Goal: Task Accomplishment & Management: Complete application form

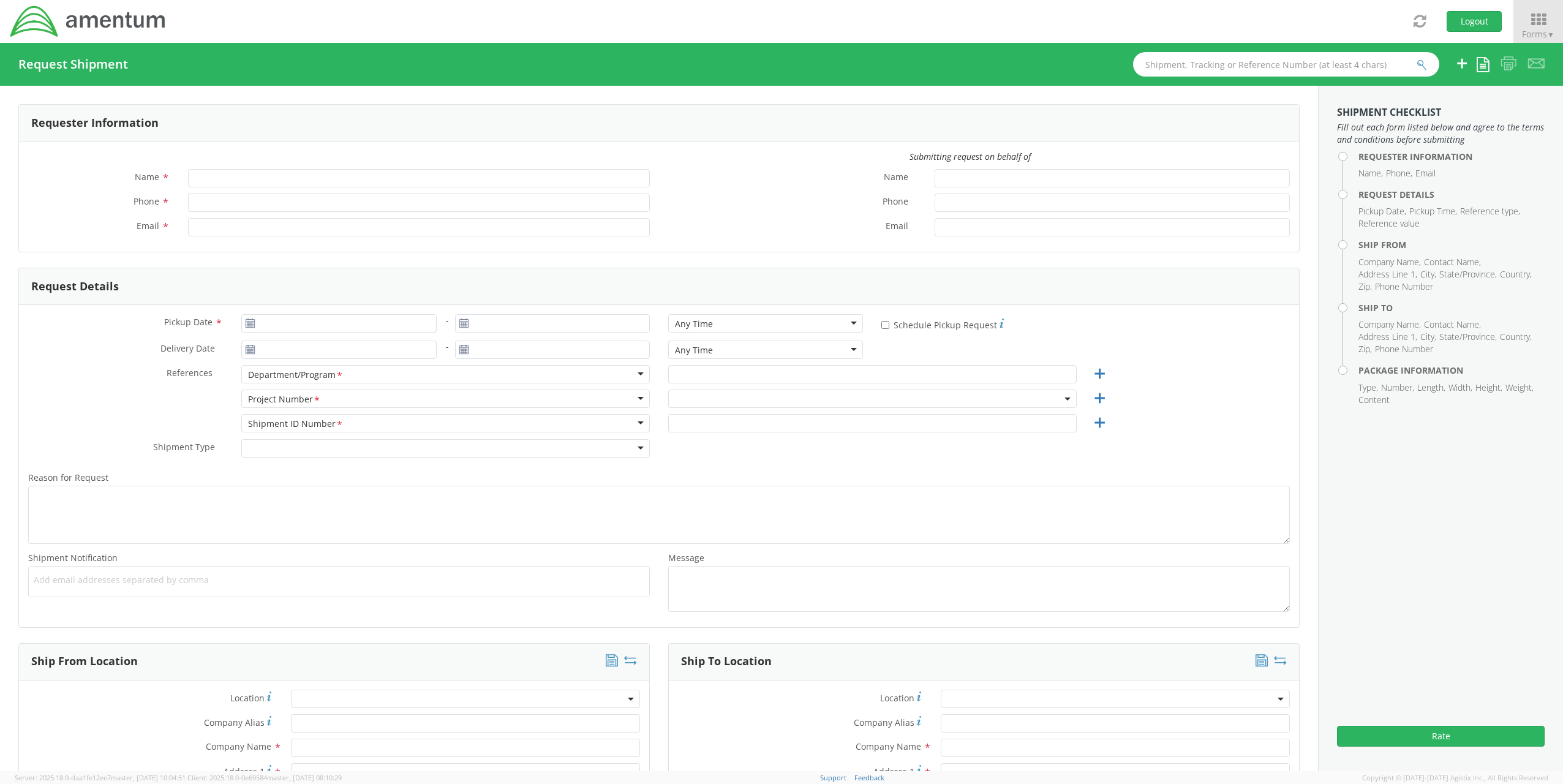
type input "[PERSON_NAME]"
type input "[PHONE_NUMBER]"
type input "[EMAIL_ADDRESS][PERSON_NAME][DOMAIN_NAME]"
click at [246, 327] on use at bounding box center [251, 322] width 9 height 9
click at [246, 322] on use at bounding box center [251, 322] width 9 height 9
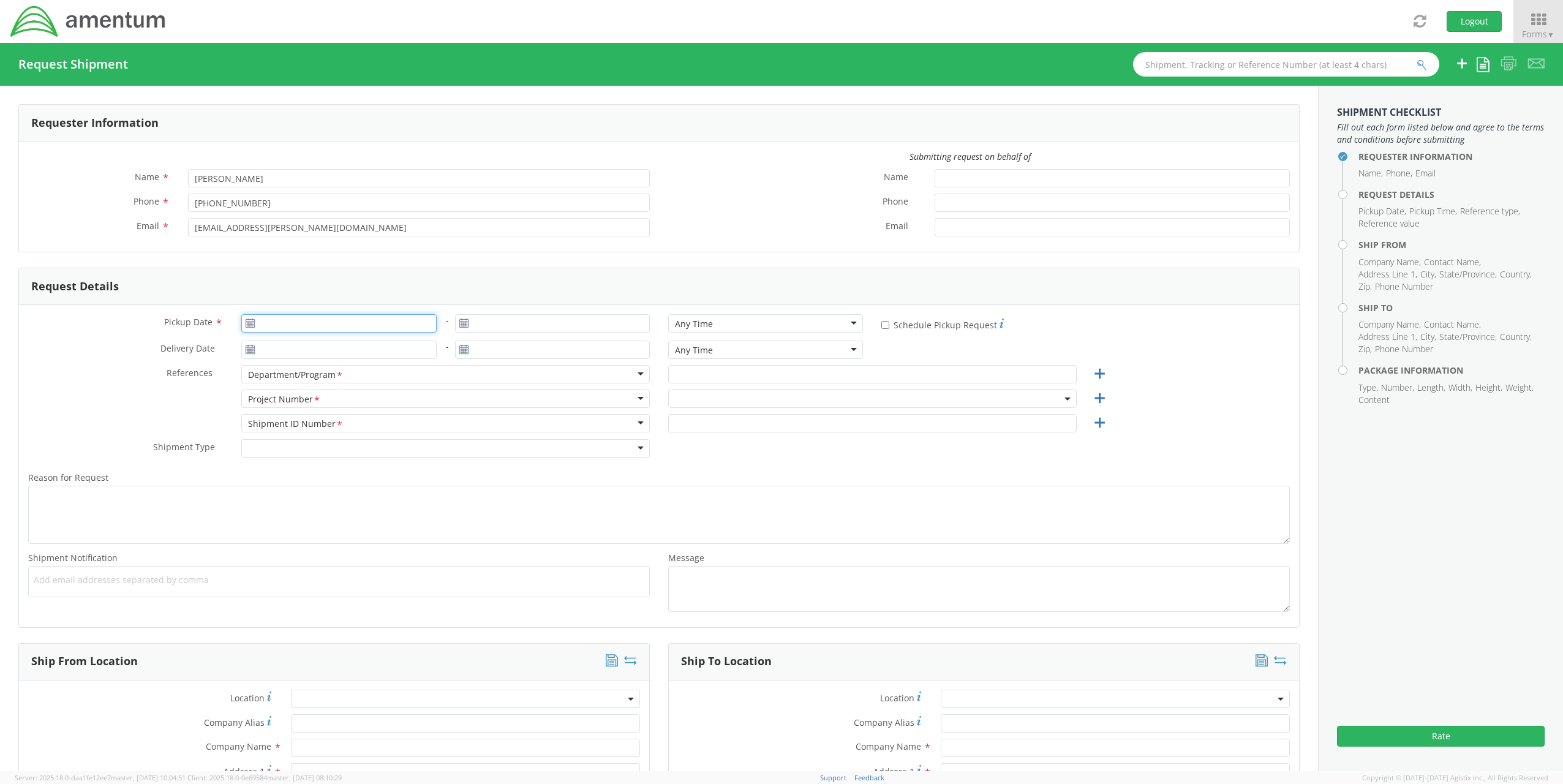
type input "[DATE]"
click at [266, 322] on input "[DATE]" at bounding box center [338, 324] width 195 height 19
click at [310, 375] on td "2" at bounding box center [302, 383] width 22 height 19
type input "[DATE]"
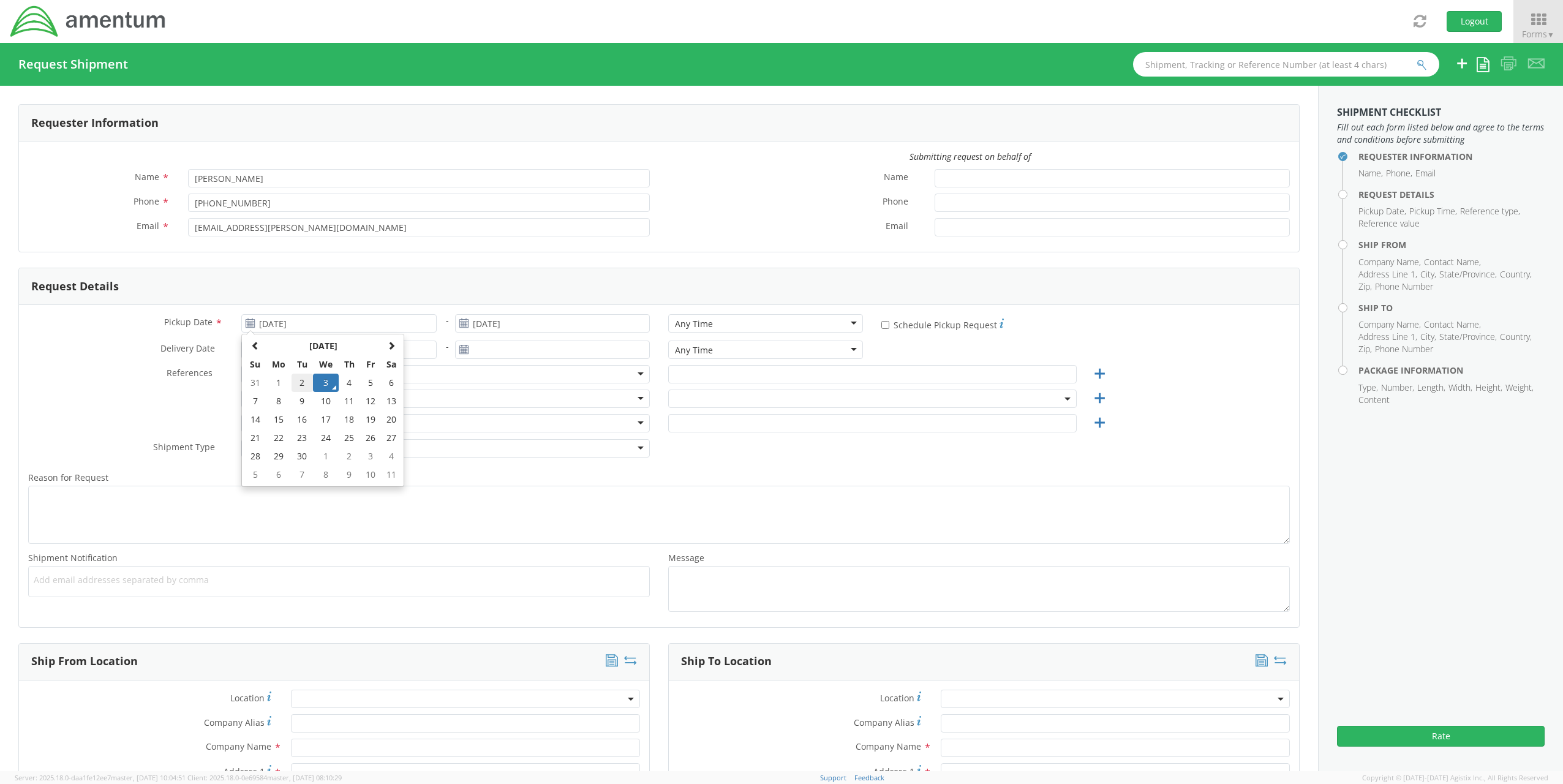
type input "[DATE]"
click at [325, 325] on input "[DATE]" at bounding box center [338, 324] width 195 height 19
click at [323, 380] on td "3" at bounding box center [326, 383] width 26 height 19
type input "[DATE]"
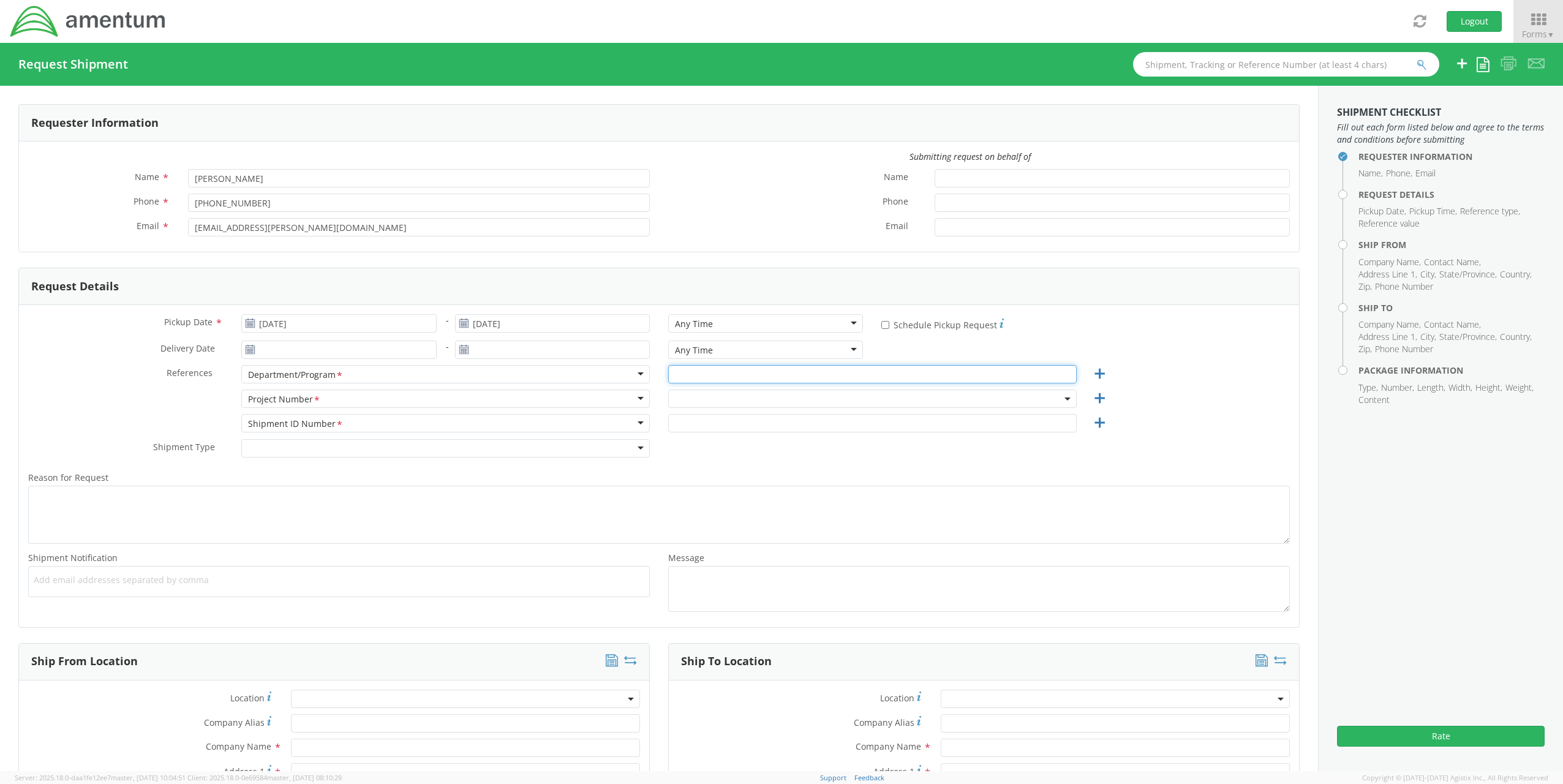
click at [743, 371] on input "text" at bounding box center [872, 374] width 409 height 19
type input "TM&C"
click at [752, 394] on span at bounding box center [872, 398] width 409 height 19
click at [758, 418] on input "search" at bounding box center [871, 419] width 399 height 19
type input "ADMN.705429.HRXXX"
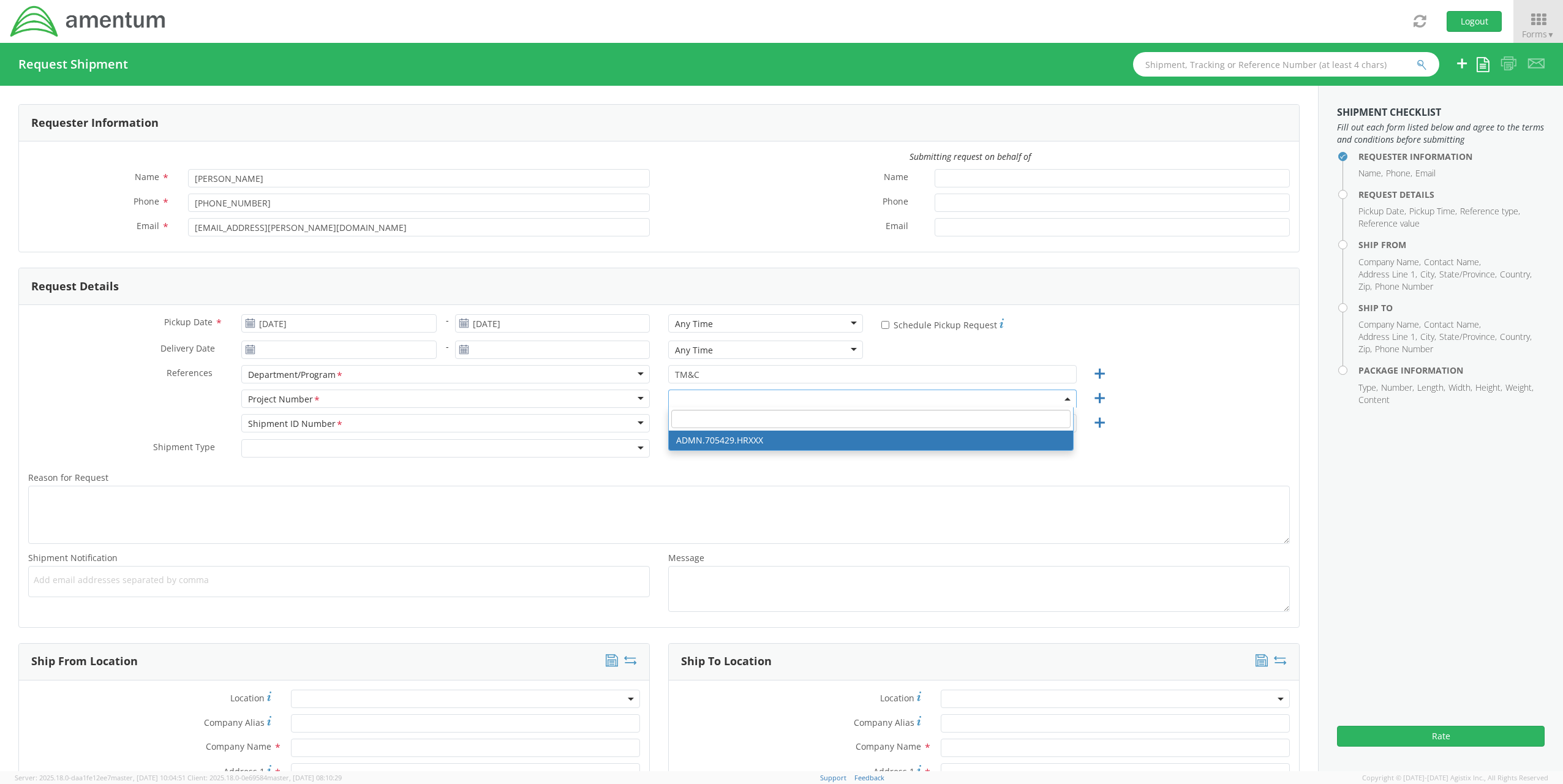
select select "ADMN.705429.HRXXX"
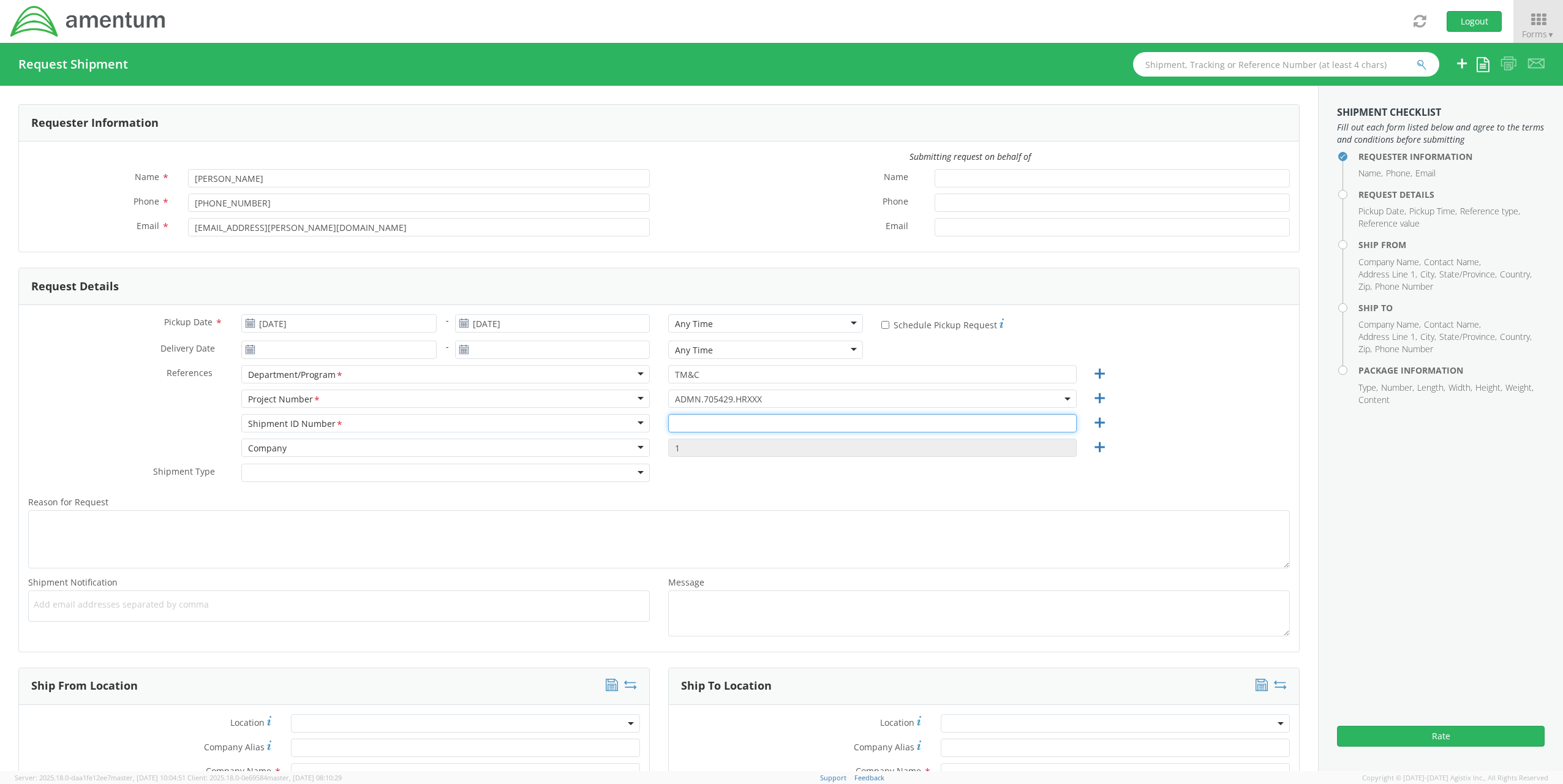
click at [741, 431] on input "text" at bounding box center [872, 424] width 409 height 19
type input "1"
click at [467, 459] on div "Company Company Account Type Activity ID Airline Appointment Number ASN Batch R…" at bounding box center [445, 451] width 427 height 24
click at [468, 468] on div at bounding box center [445, 473] width 409 height 19
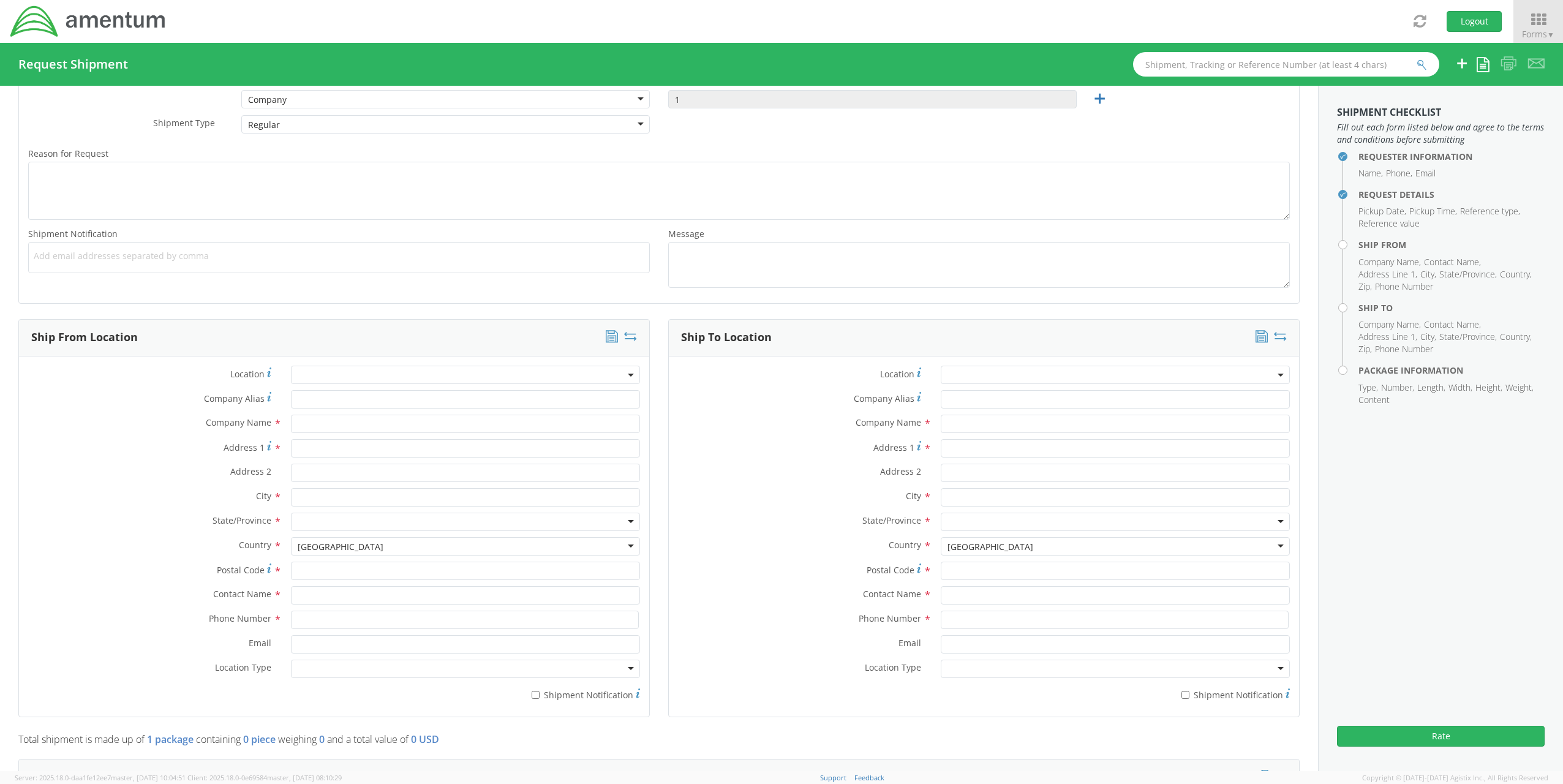
scroll to position [368, 0]
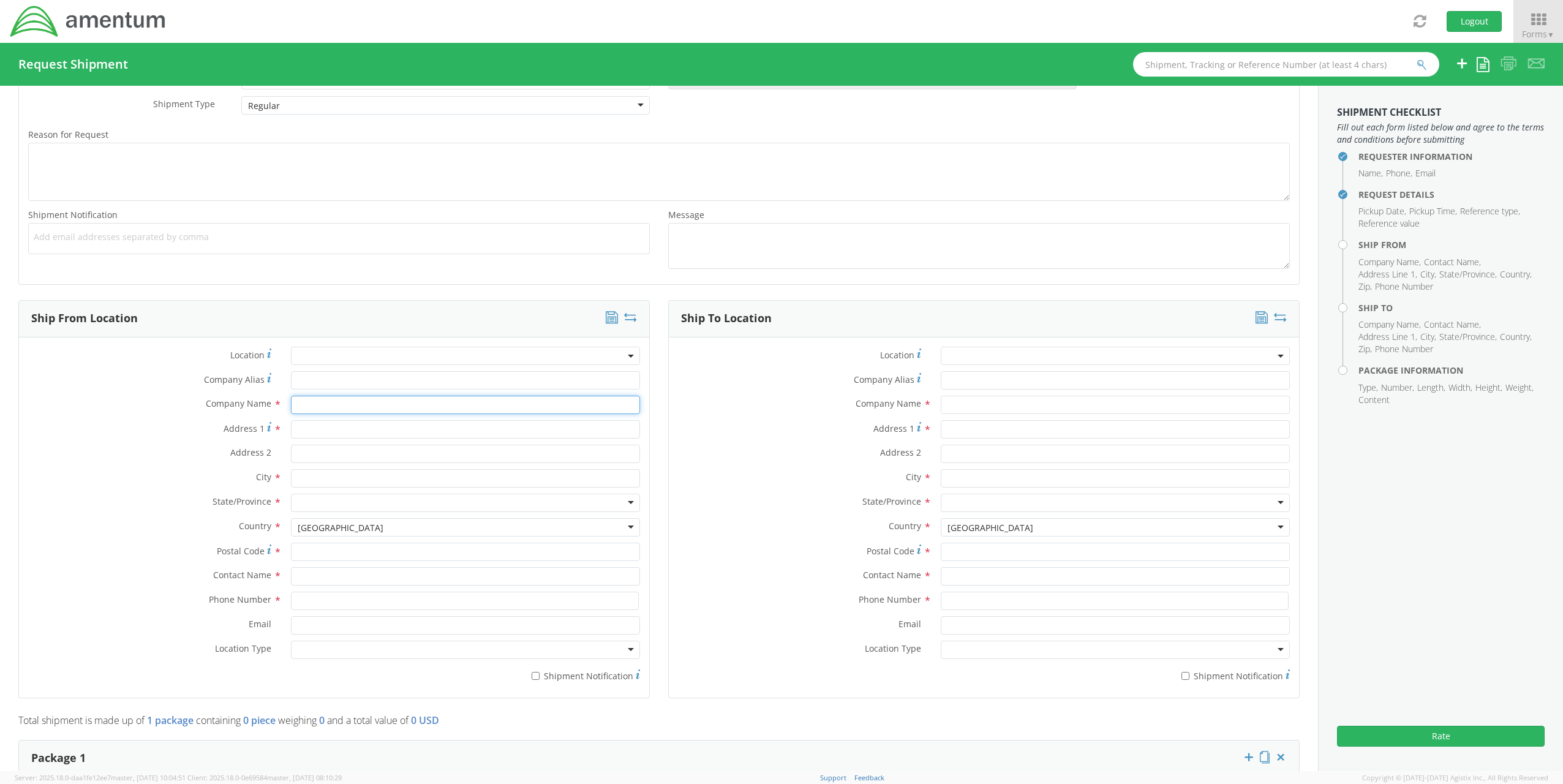
click at [313, 406] on input "text" at bounding box center [465, 405] width 349 height 19
type input "Amentum - Early Careers"
type input "[STREET_ADDRESS][PERSON_NAME]"
type input "Amentum"
type input "Unit 2205"
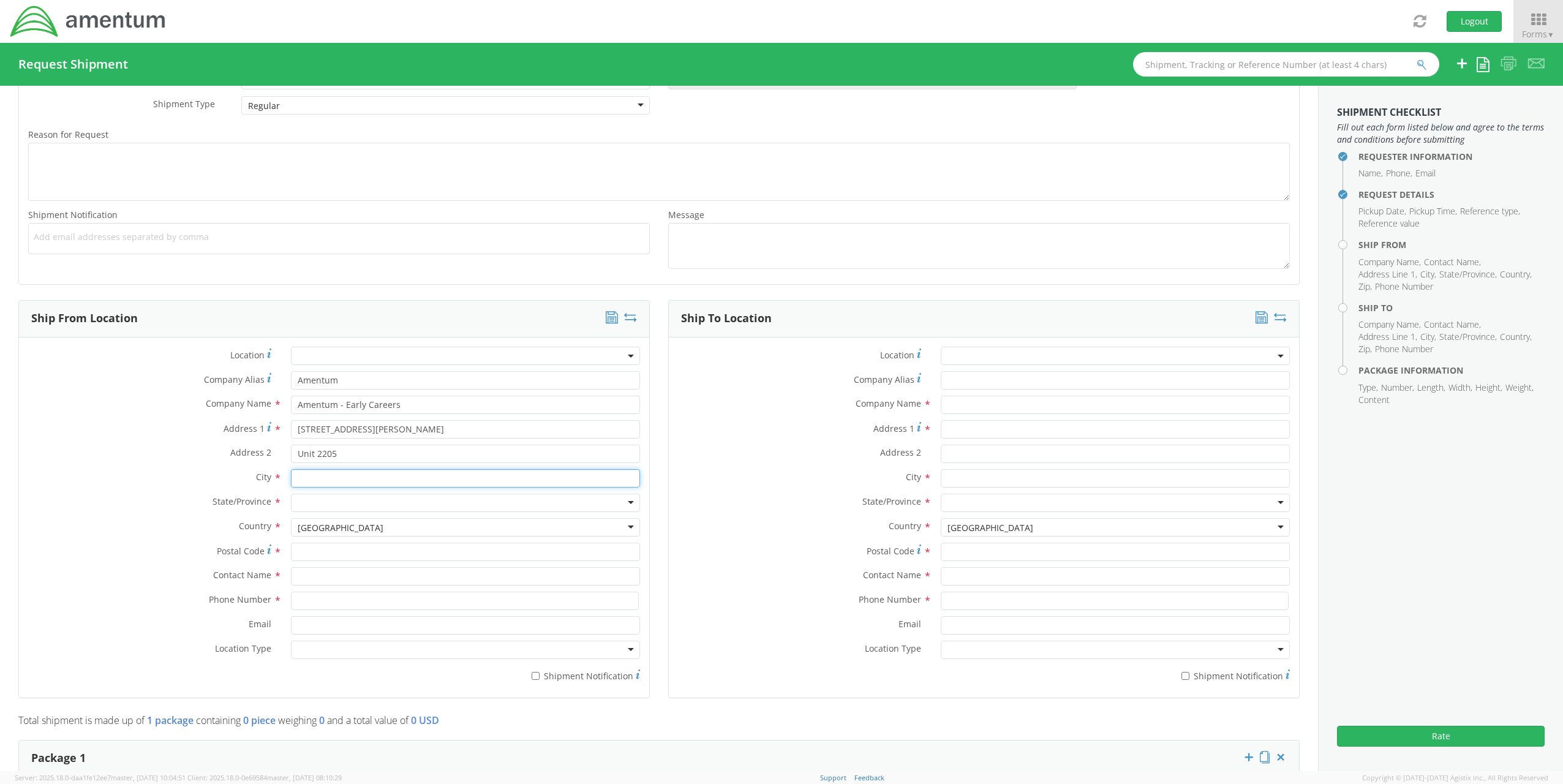
type input "[GEOGRAPHIC_DATA]"
click at [360, 503] on div at bounding box center [465, 503] width 349 height 19
type input "no"
click at [333, 555] on input "Postal Code *" at bounding box center [465, 552] width 349 height 19
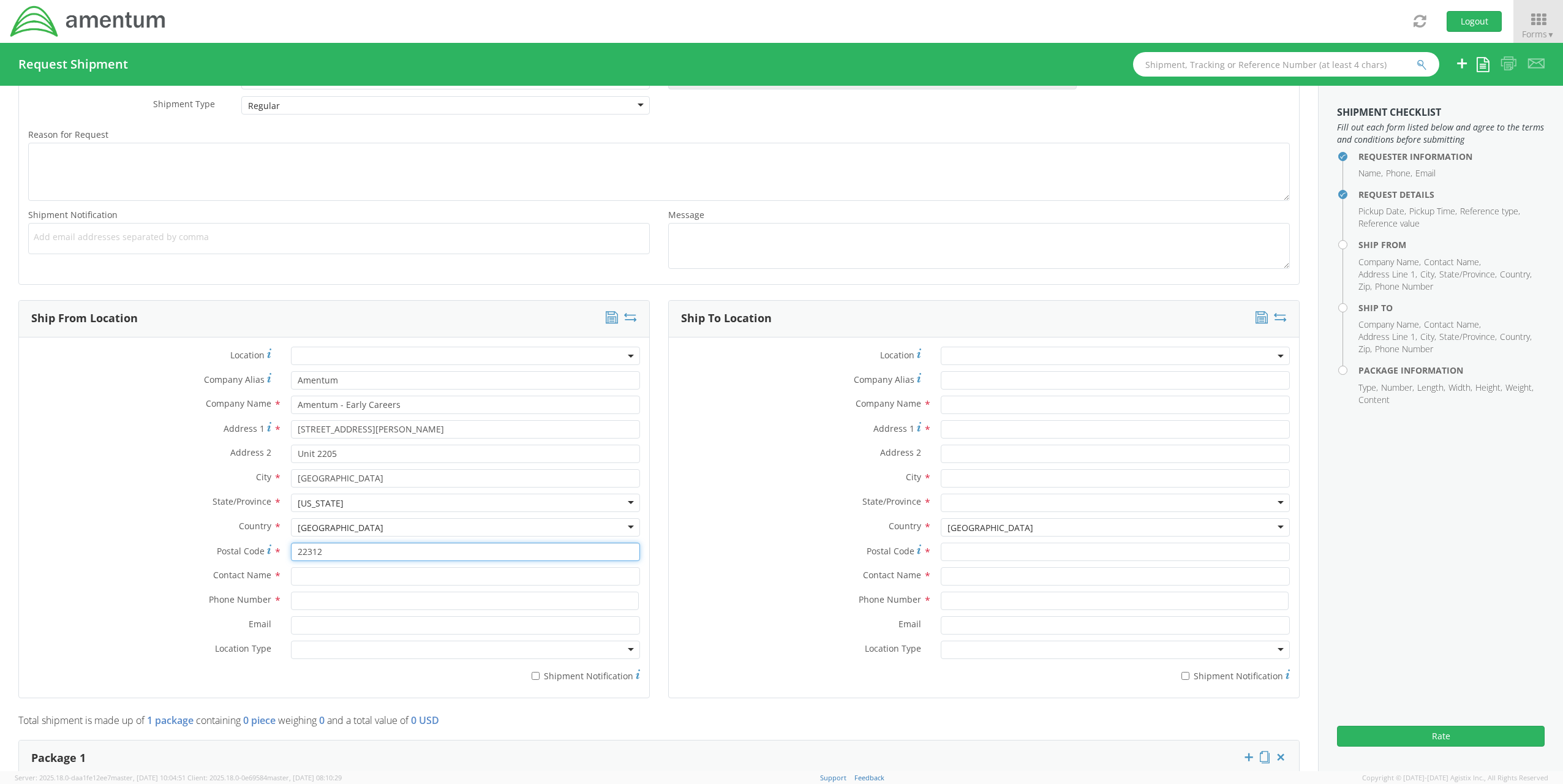
type input "22312"
click at [299, 578] on input "text" at bounding box center [465, 577] width 349 height 19
click at [295, 571] on input "text" at bounding box center [465, 577] width 349 height 19
type input "[PERSON_NAME]"
click at [160, 616] on label "Email *" at bounding box center [150, 624] width 263 height 16
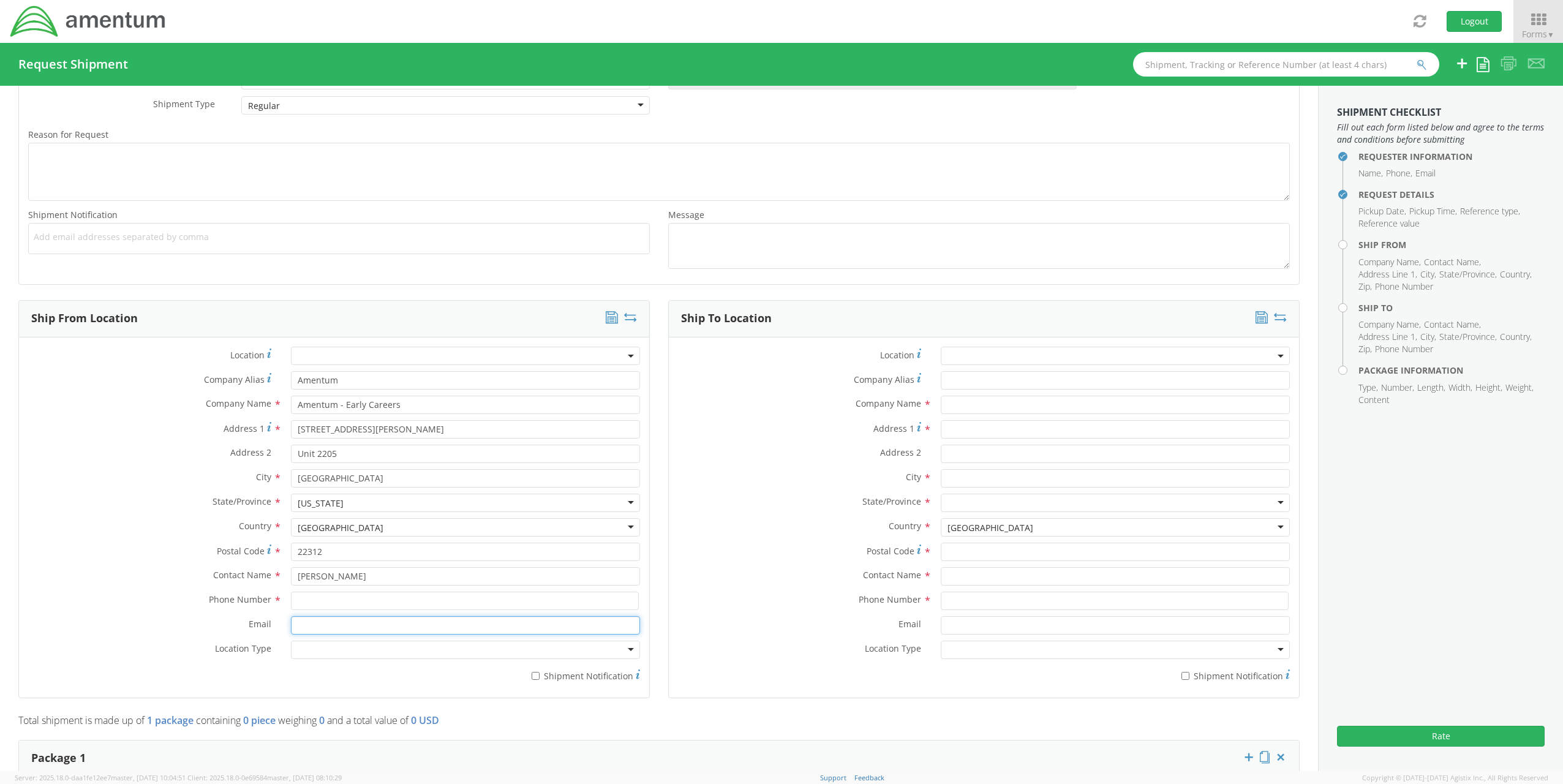
click at [291, 616] on input "Email *" at bounding box center [465, 625] width 349 height 19
click at [307, 590] on div "Location * Company Alias * Amentum Company Name * Amentum - Early Careers Ametu…" at bounding box center [334, 518] width 631 height 342
click at [310, 604] on input at bounding box center [465, 601] width 348 height 19
type input "2"
type input "[PHONE_NUMBER]"
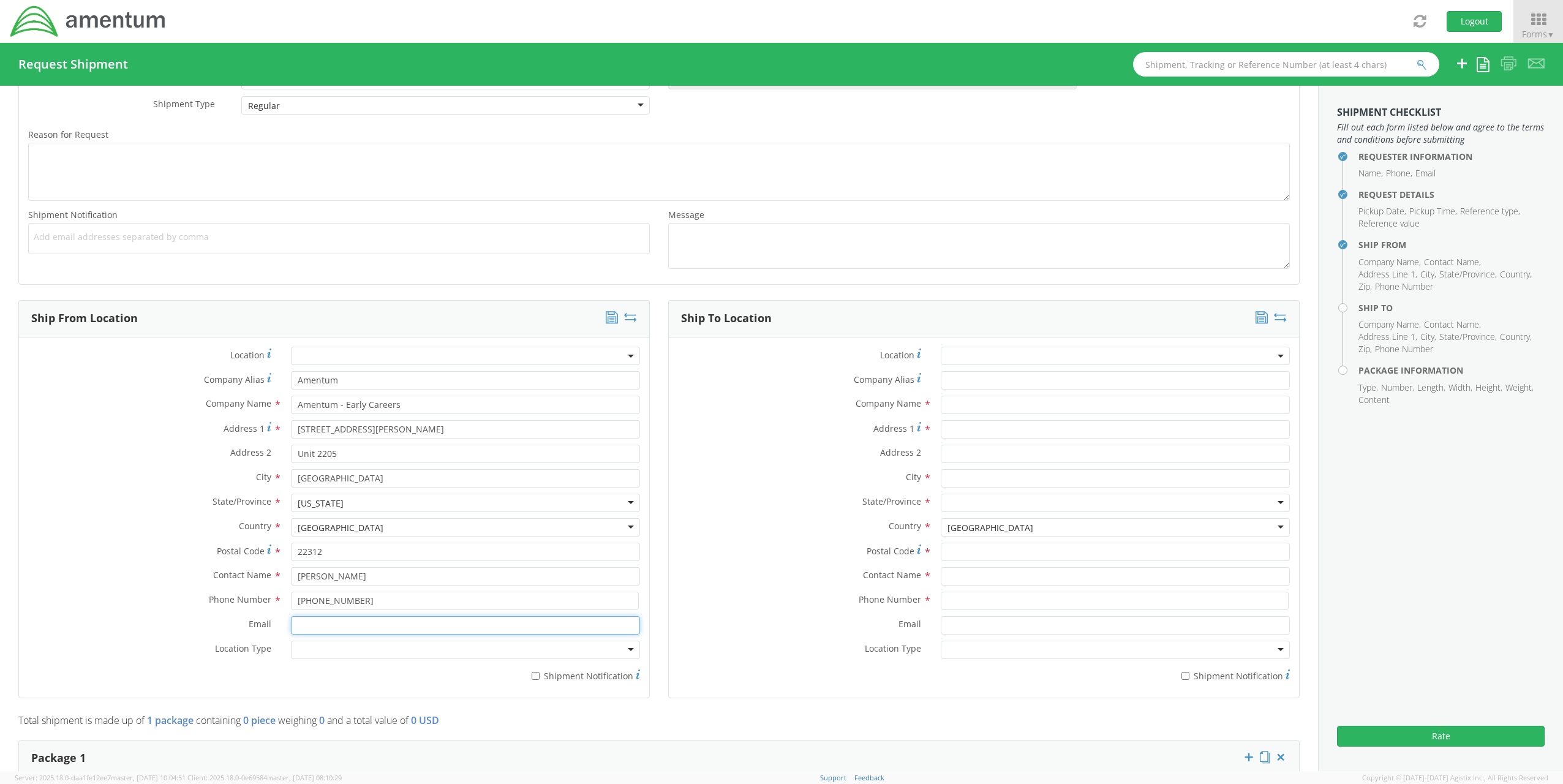
click at [320, 623] on input "Email *" at bounding box center [465, 625] width 349 height 19
click at [291, 621] on input "Email *" at bounding box center [465, 625] width 349 height 19
type input "[EMAIL_ADDRESS][PERSON_NAME][DOMAIN_NAME]"
click at [190, 629] on label "Email *" at bounding box center [150, 624] width 263 height 16
click at [291, 629] on input "[EMAIL_ADDRESS][PERSON_NAME][DOMAIN_NAME]" at bounding box center [465, 625] width 349 height 19
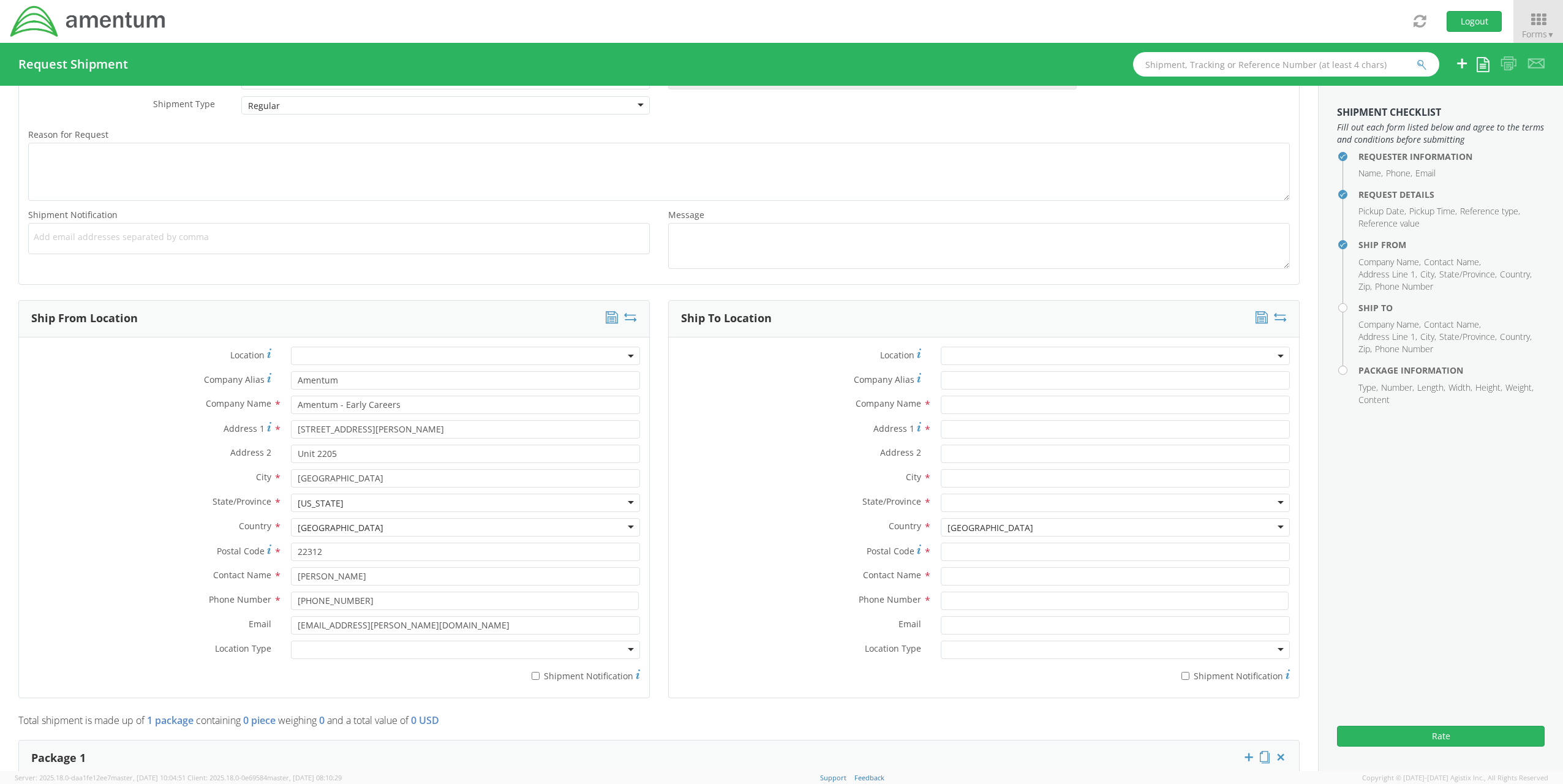
click at [309, 650] on div at bounding box center [465, 650] width 349 height 19
click at [974, 401] on input "text" at bounding box center [1116, 405] width 349 height 19
type input "Amentum (IT)"
drag, startPoint x: 335, startPoint y: 400, endPoint x: 468, endPoint y: 398, distance: 133.0
click at [463, 398] on input "Amentum - Early Careers" at bounding box center [465, 405] width 349 height 19
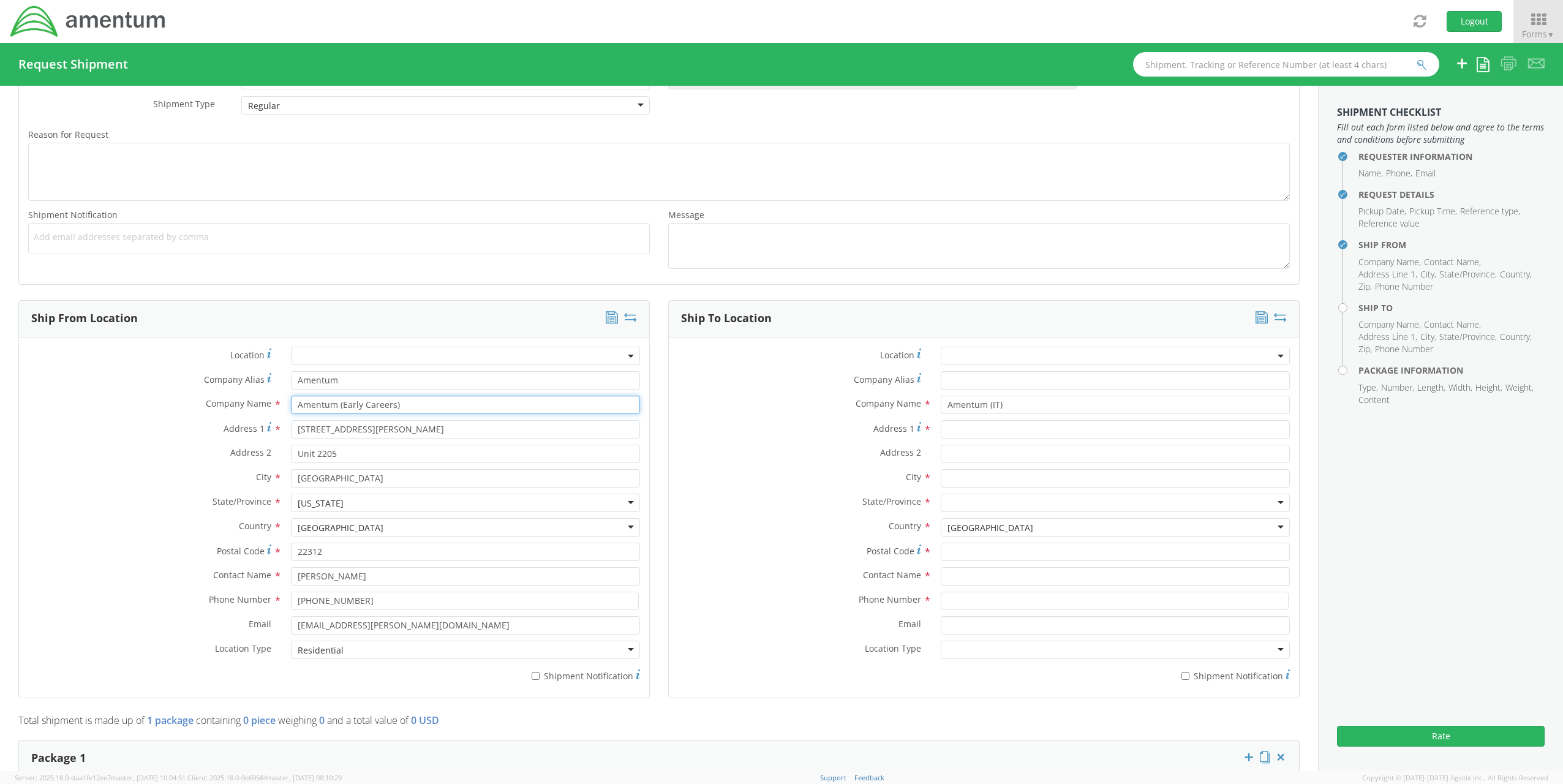
type input "Amentum (Early Careers)"
click at [959, 427] on input "Address 1 *" at bounding box center [1116, 429] width 349 height 19
paste input "[STREET_ADDRESS][PERSON_NAME]"
type input "[STREET_ADDRESS][PERSON_NAME]"
click at [995, 449] on input "Address 2 *" at bounding box center [1116, 454] width 349 height 19
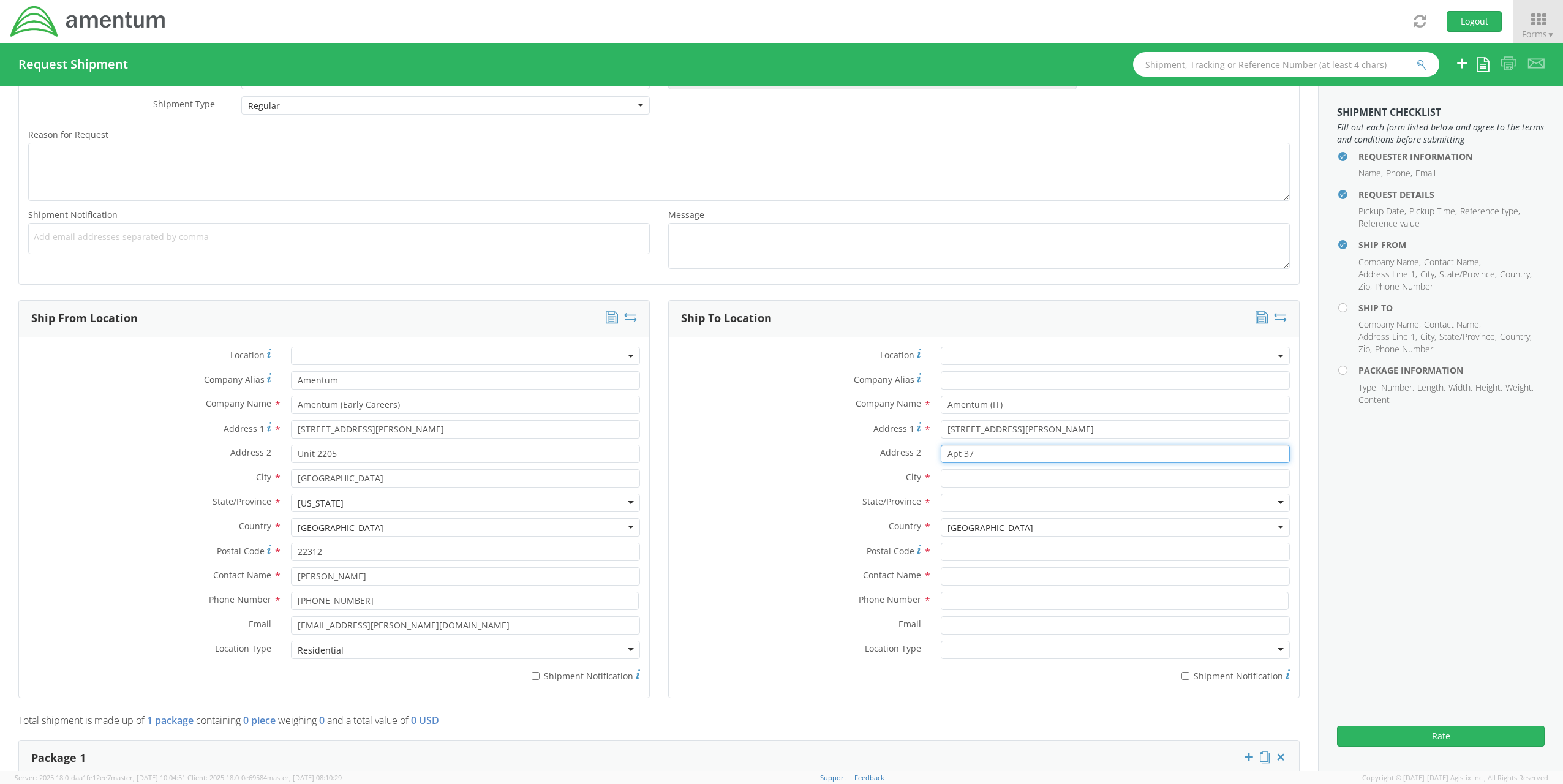
type input "Apt 37"
click at [996, 474] on input "text" at bounding box center [1116, 478] width 349 height 19
type input "Euless"
type input "[US_STATE]"
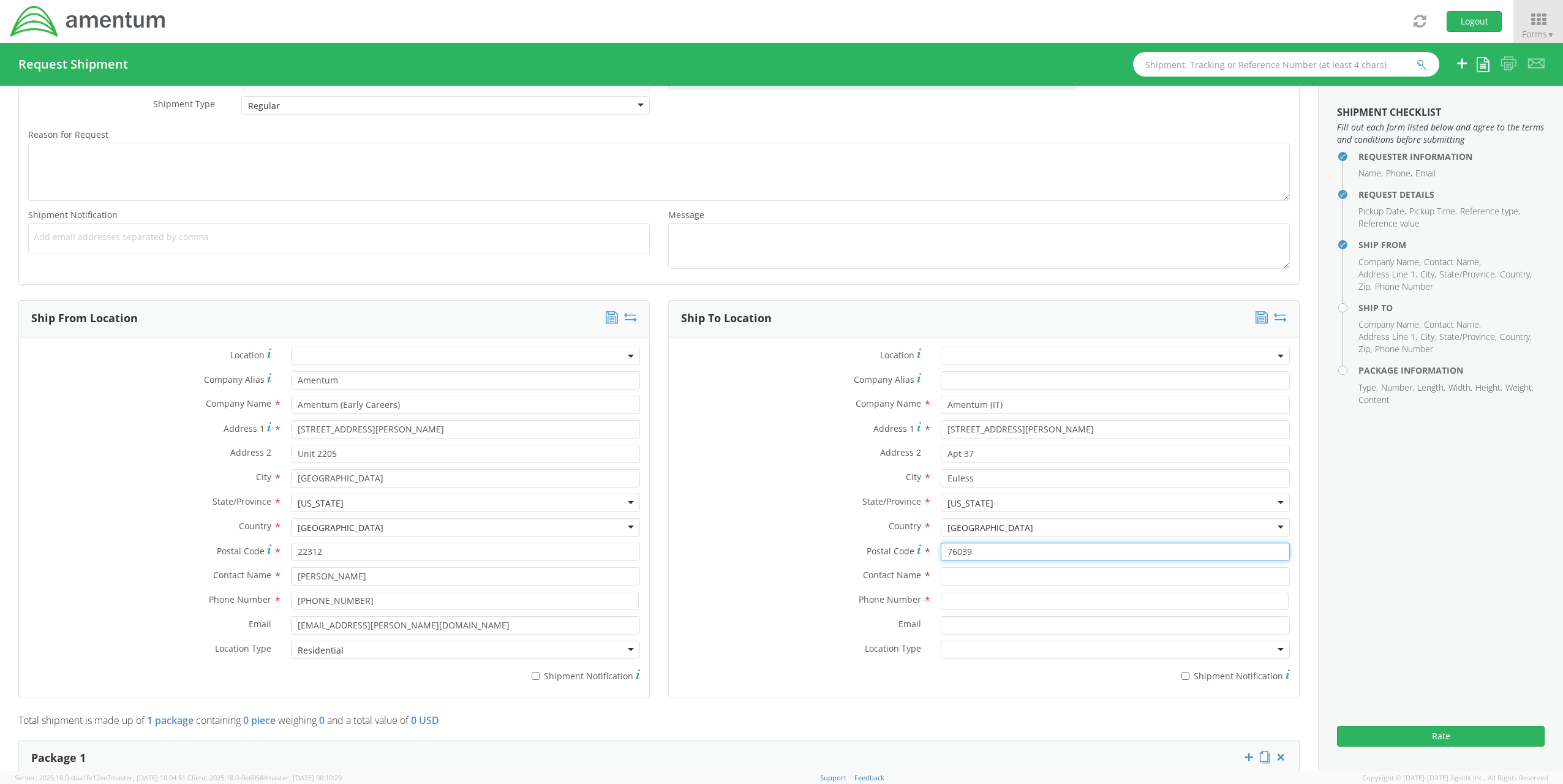
type input "76039"
click at [1026, 594] on input at bounding box center [1115, 601] width 348 height 19
paste input "[PHONE_NUMBER]"
type input "[PHONE_NUMBER]"
click at [979, 580] on input "text" at bounding box center [1116, 577] width 349 height 19
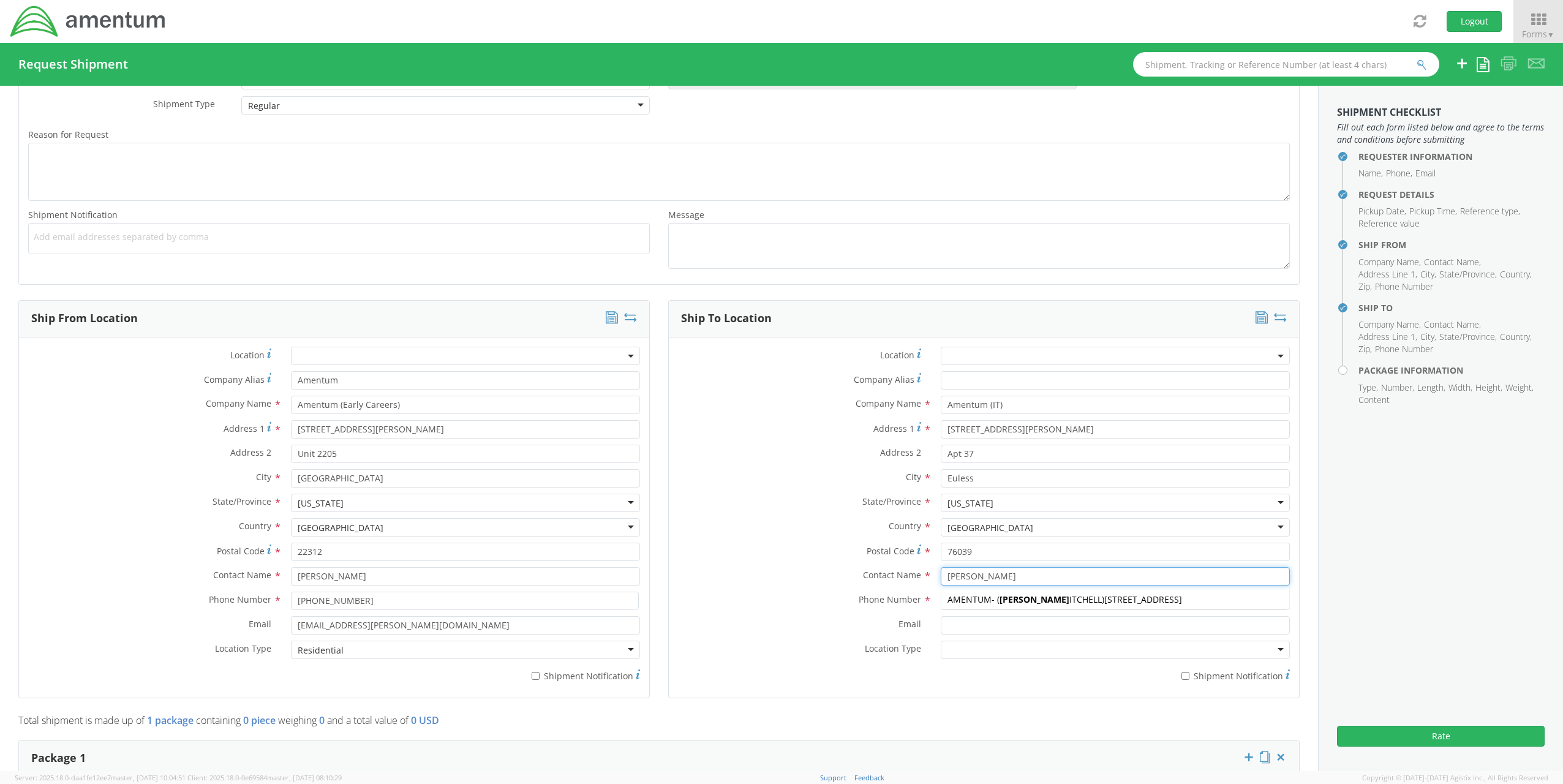
type input "[PERSON_NAME]"
type input "[PERSON_NAME][EMAIL_ADDRESS][PERSON_NAME][DOMAIN_NAME]"
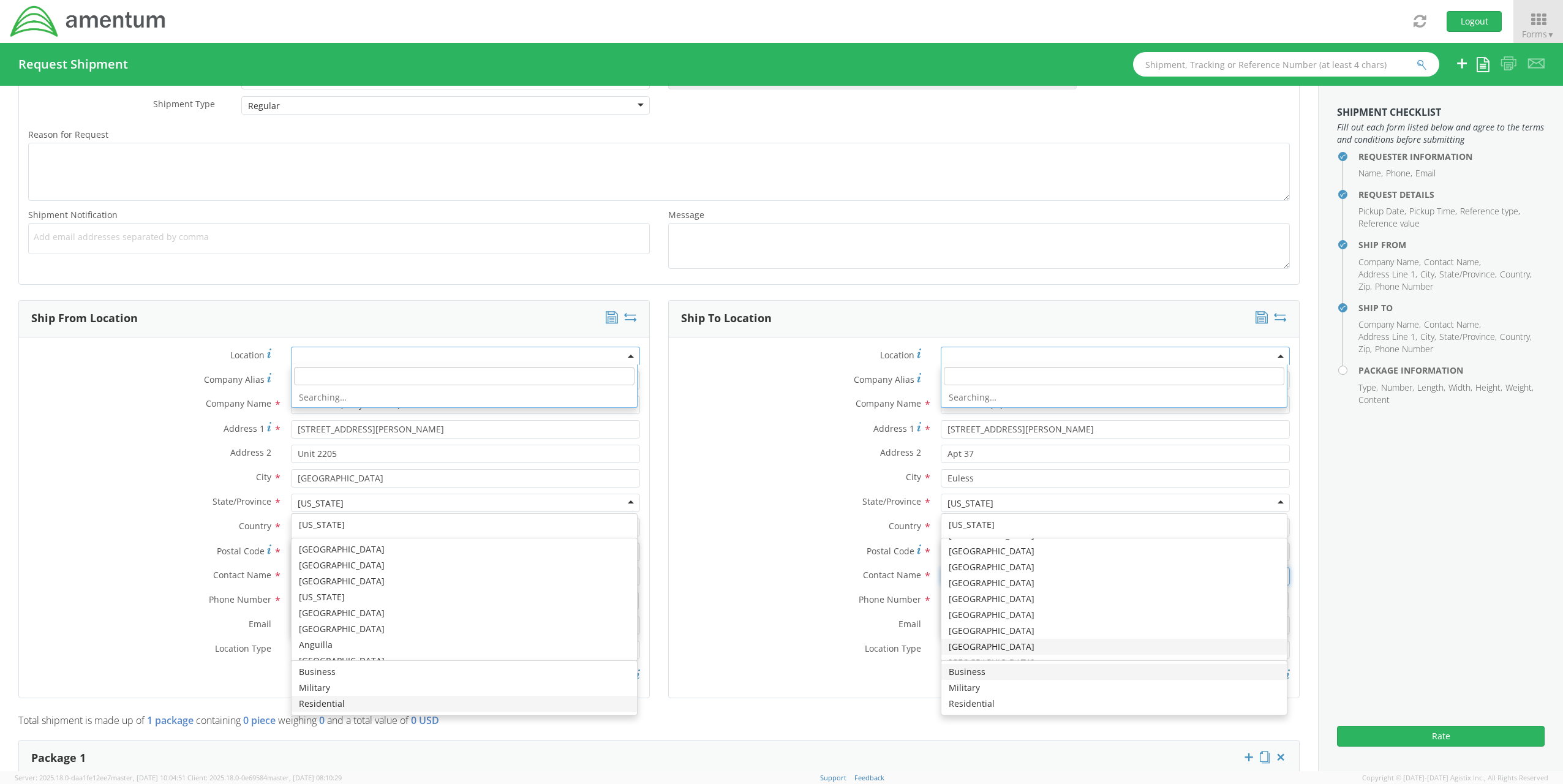
scroll to position [0, 0]
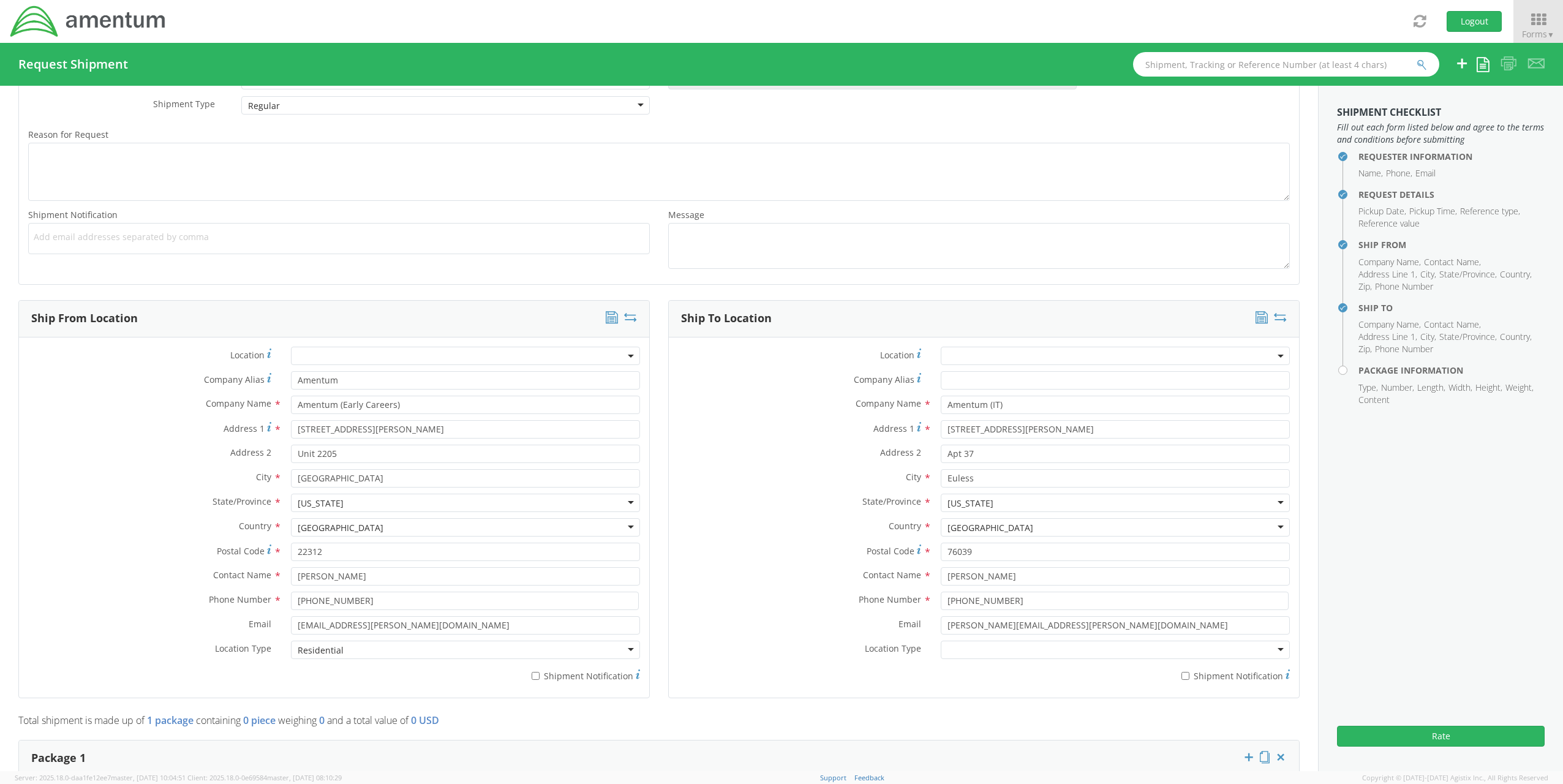
click at [866, 611] on div "Phone Number * [PHONE_NUMBER]" at bounding box center [984, 604] width 631 height 24
click at [1005, 653] on div at bounding box center [1116, 650] width 349 height 19
click at [868, 665] on div "* Shipment Notification" at bounding box center [984, 673] width 631 height 17
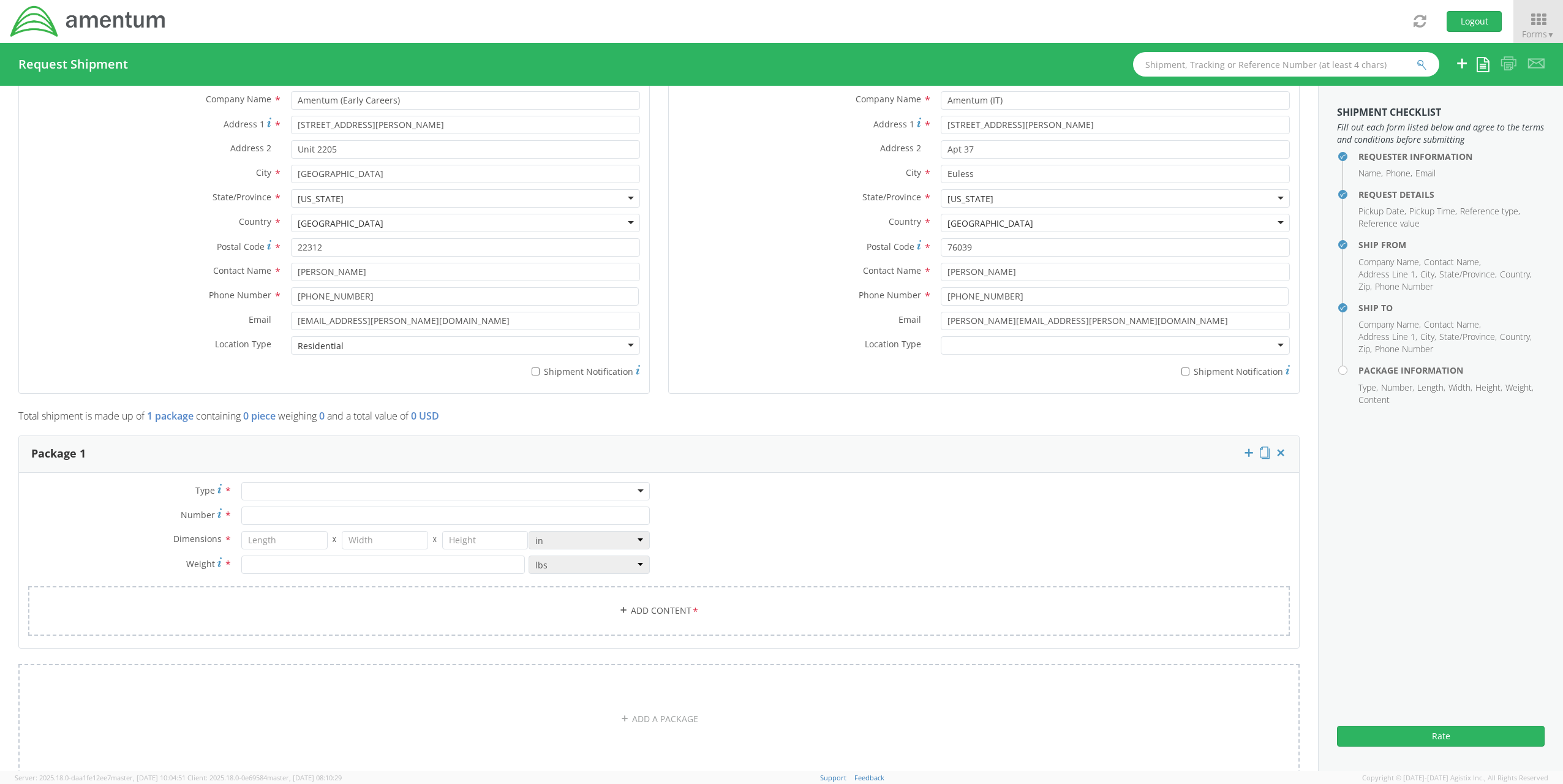
scroll to position [734, 0]
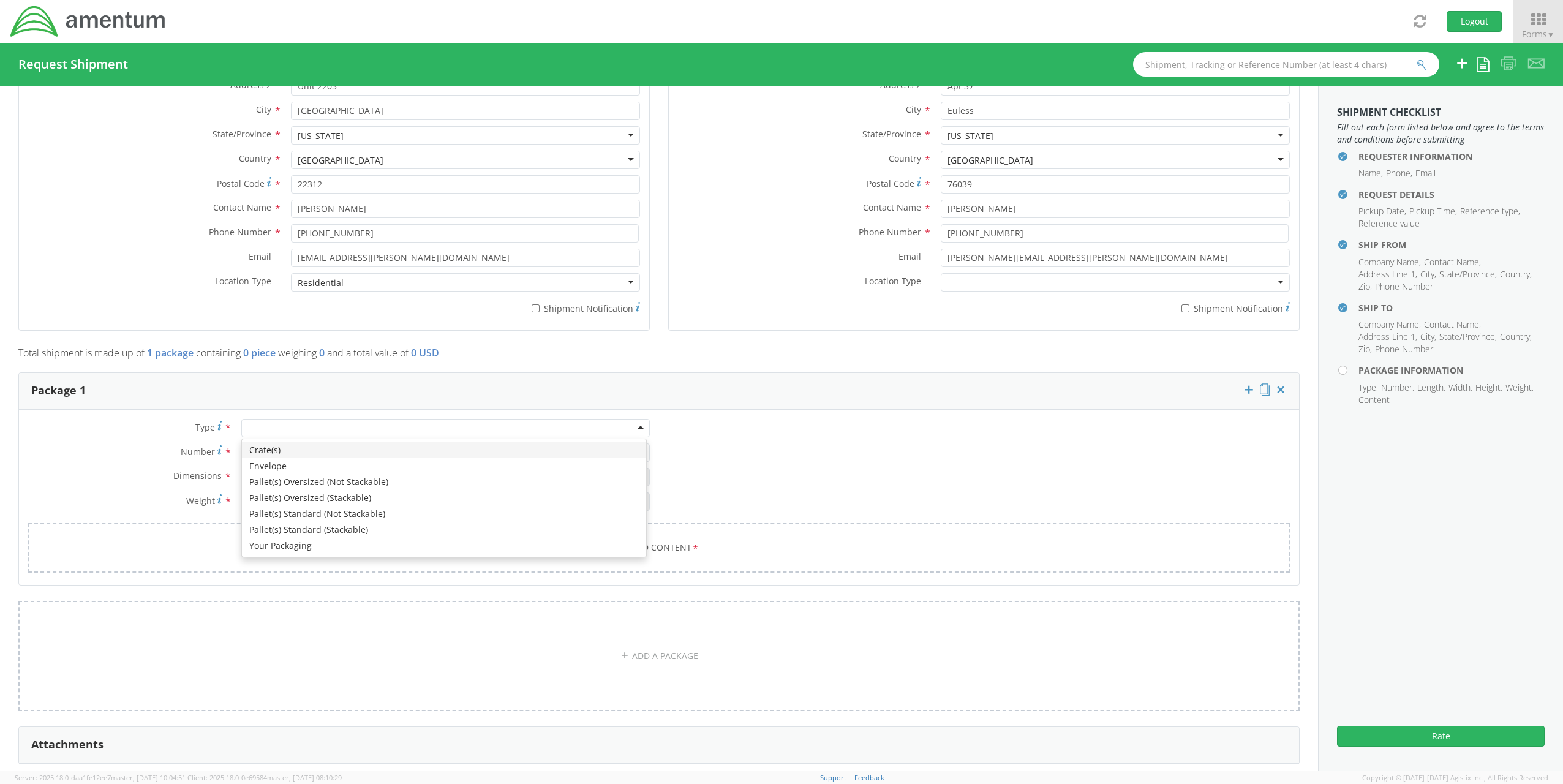
click at [431, 424] on div at bounding box center [445, 428] width 409 height 19
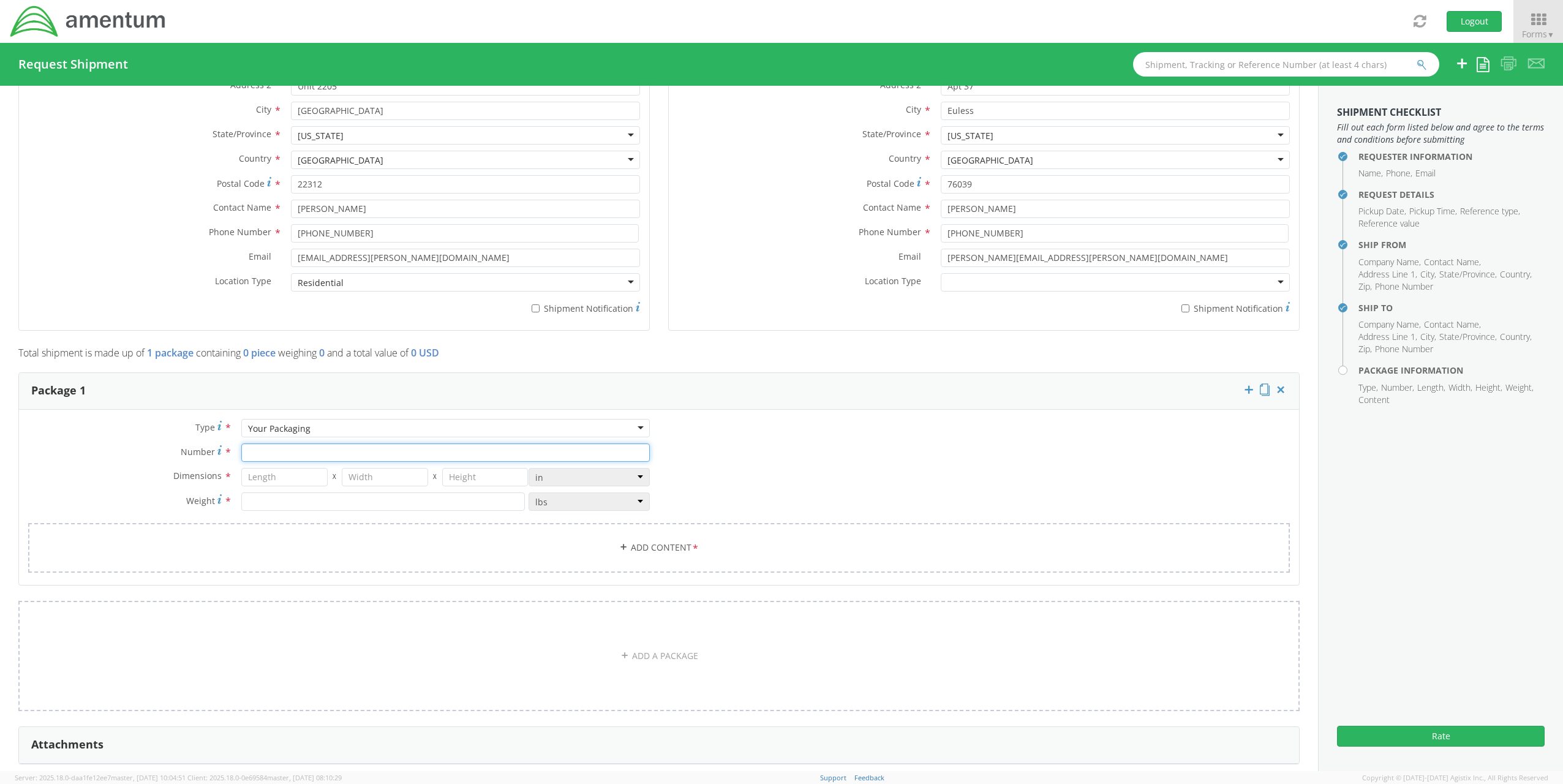
click at [273, 452] on input "Number *" at bounding box center [445, 452] width 409 height 19
type input "1"
click at [269, 475] on input "number" at bounding box center [284, 477] width 85 height 19
type input "10"
click at [349, 475] on input "number" at bounding box center [384, 477] width 85 height 19
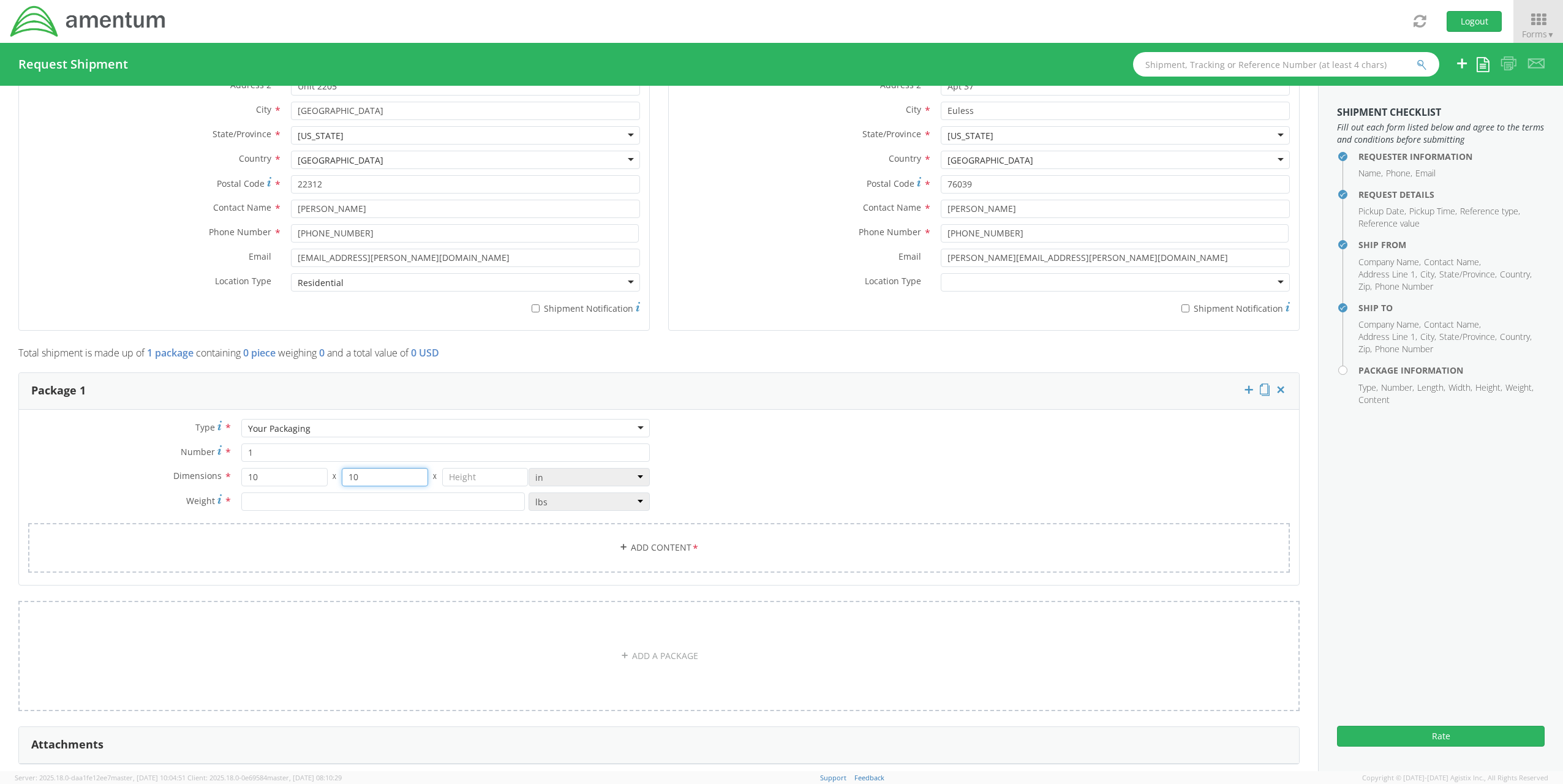
type input "10"
click at [455, 477] on input "number" at bounding box center [485, 477] width 85 height 19
type input "10"
click at [397, 497] on input "number" at bounding box center [383, 502] width 284 height 19
type input "5"
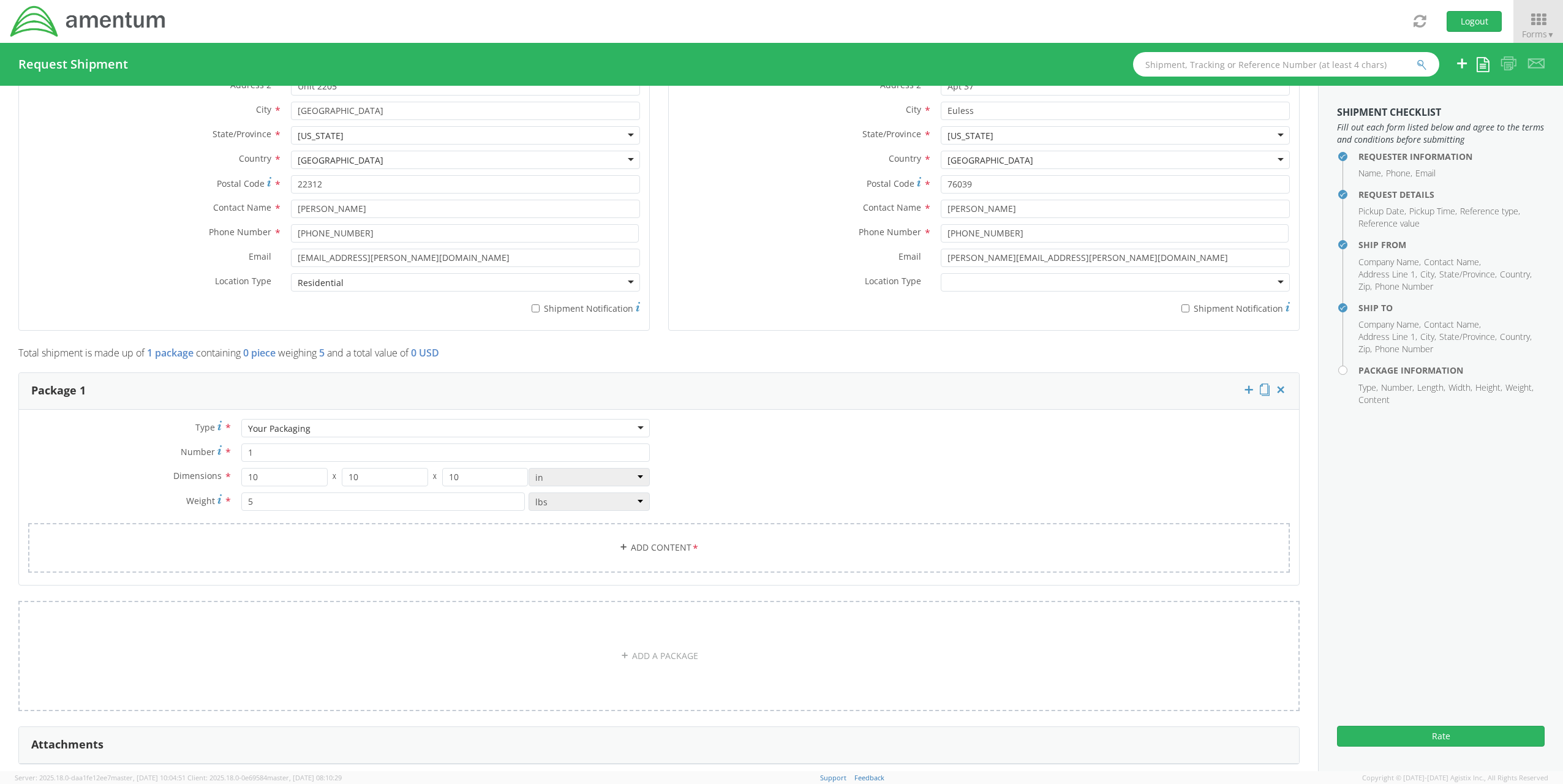
click at [463, 518] on div "Type * Your Packaging Your Packaging Crate(s) Envelope Pallet(s) Oversized (Not…" at bounding box center [338, 470] width 640 height 104
click at [465, 535] on link "Add Content *" at bounding box center [659, 547] width 1262 height 50
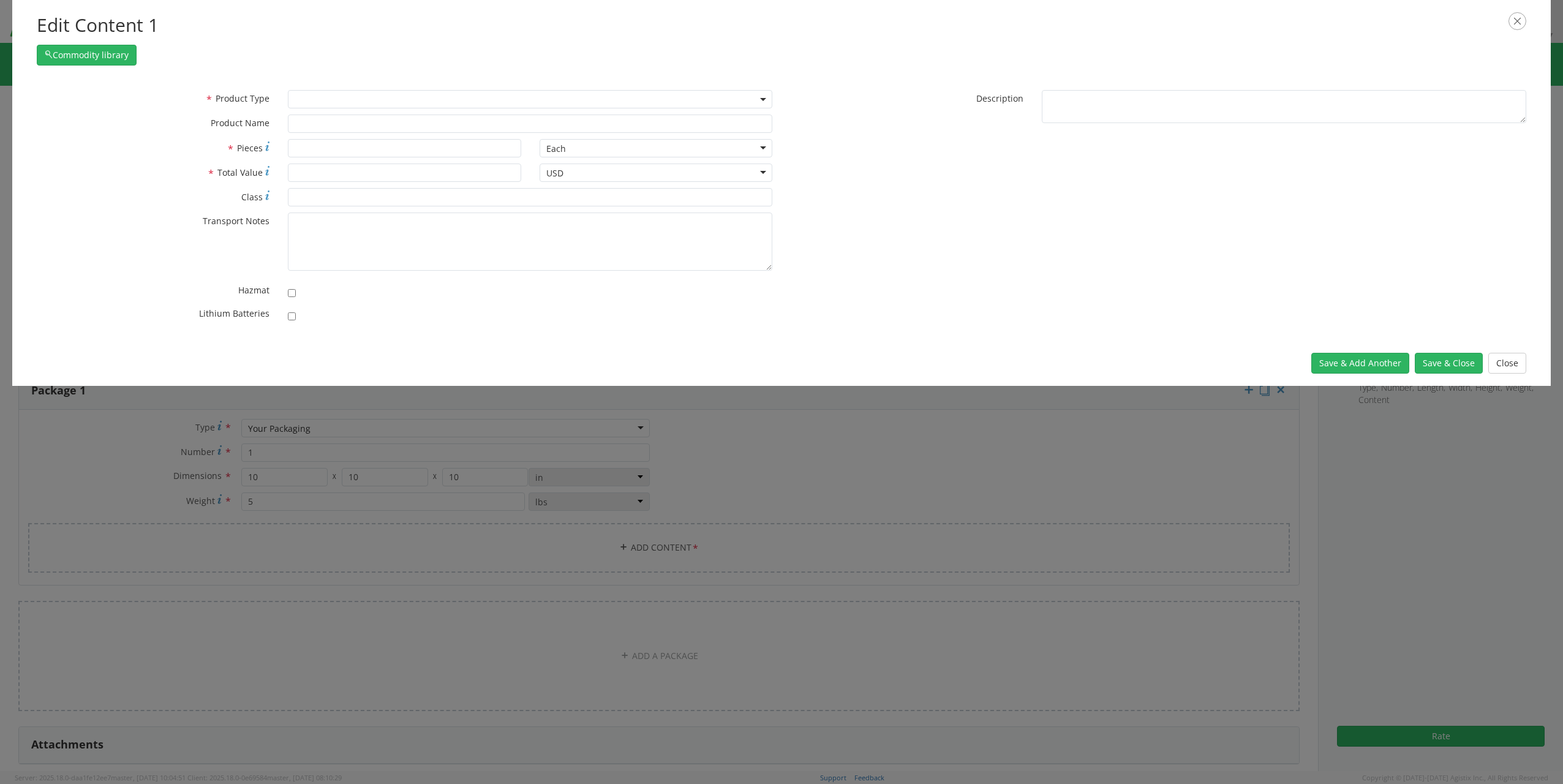
click at [339, 111] on div "* Product Type Documents General Commodity * Product Name" at bounding box center [404, 114] width 754 height 49
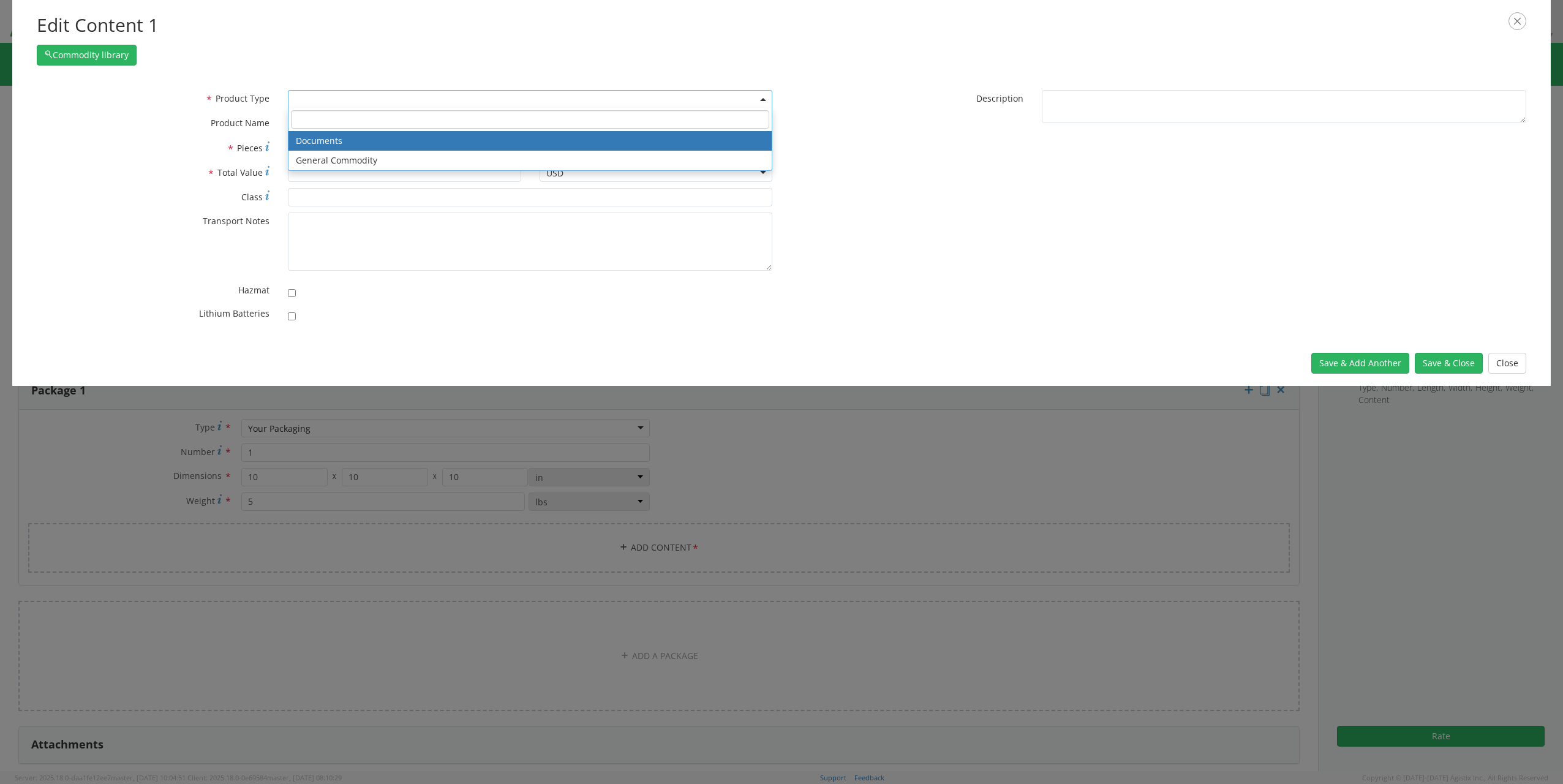
click at [341, 103] on span at bounding box center [530, 99] width 485 height 19
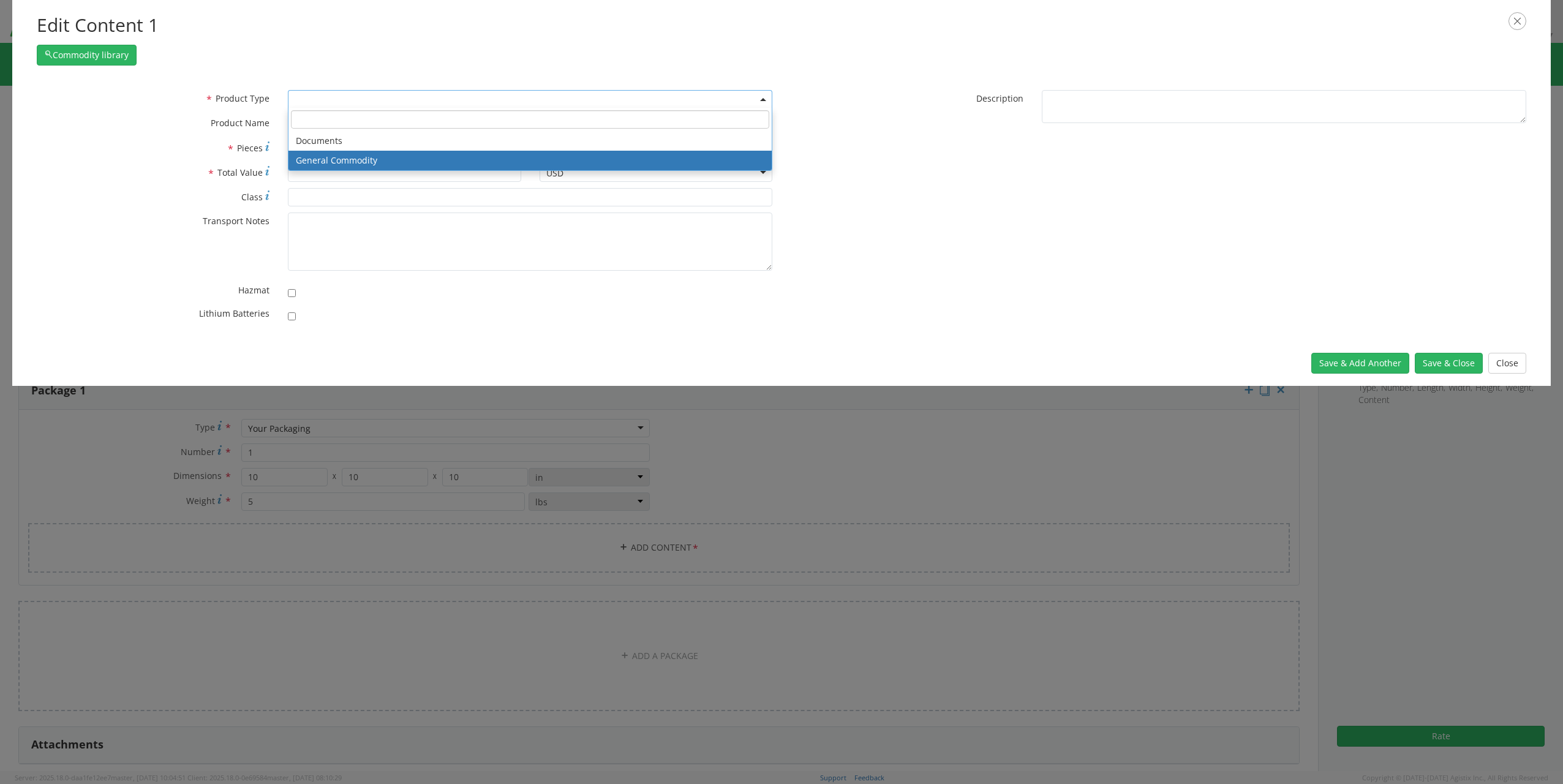
select select "COMMODITY"
type input "General Commodity"
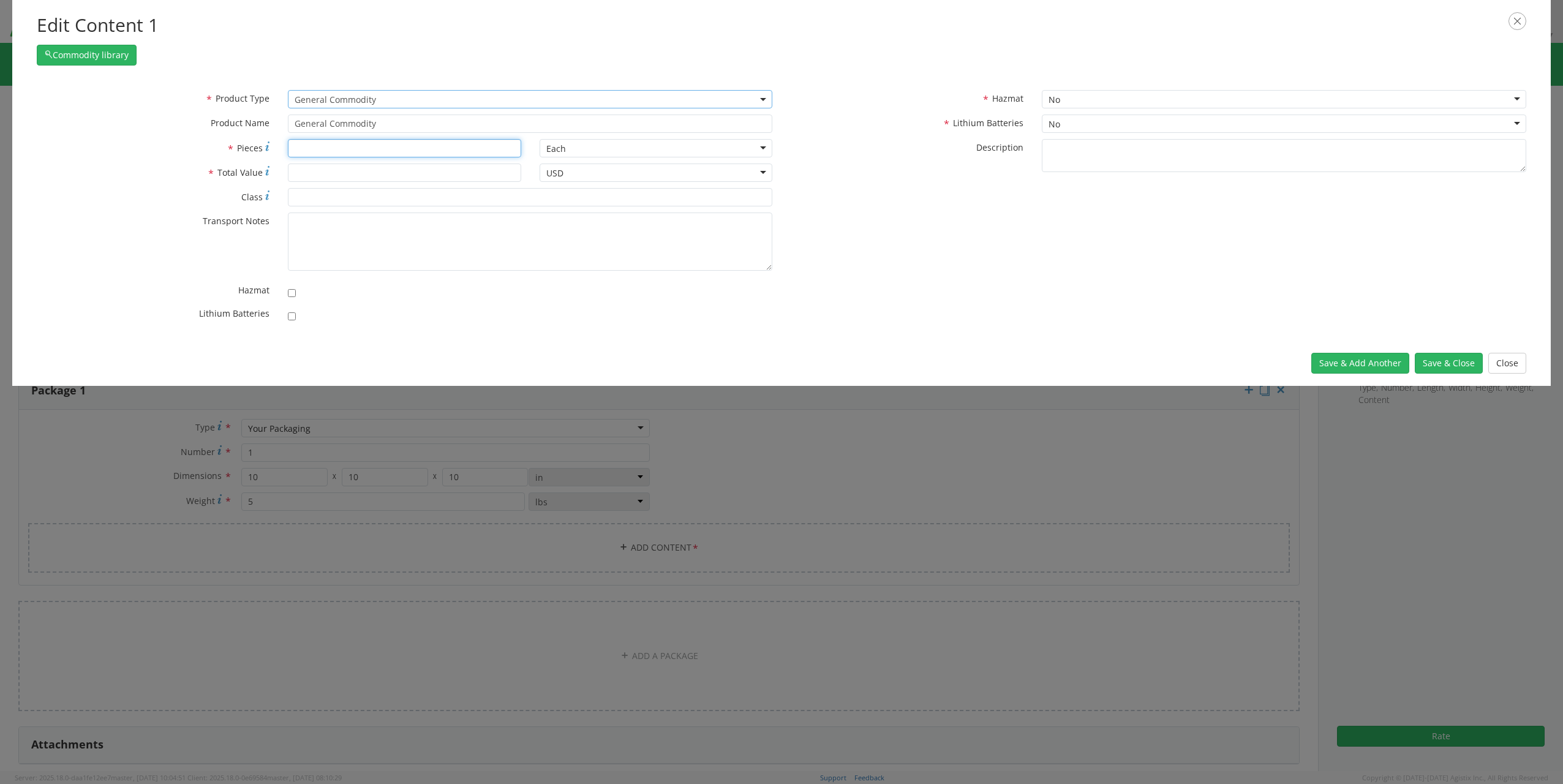
click at [335, 151] on input "* Pieces" at bounding box center [404, 149] width 233 height 19
type input "1"
click at [333, 170] on input "* Total Value" at bounding box center [404, 173] width 233 height 19
type input "50"
click at [1443, 362] on button "Save & Close" at bounding box center [1449, 363] width 68 height 21
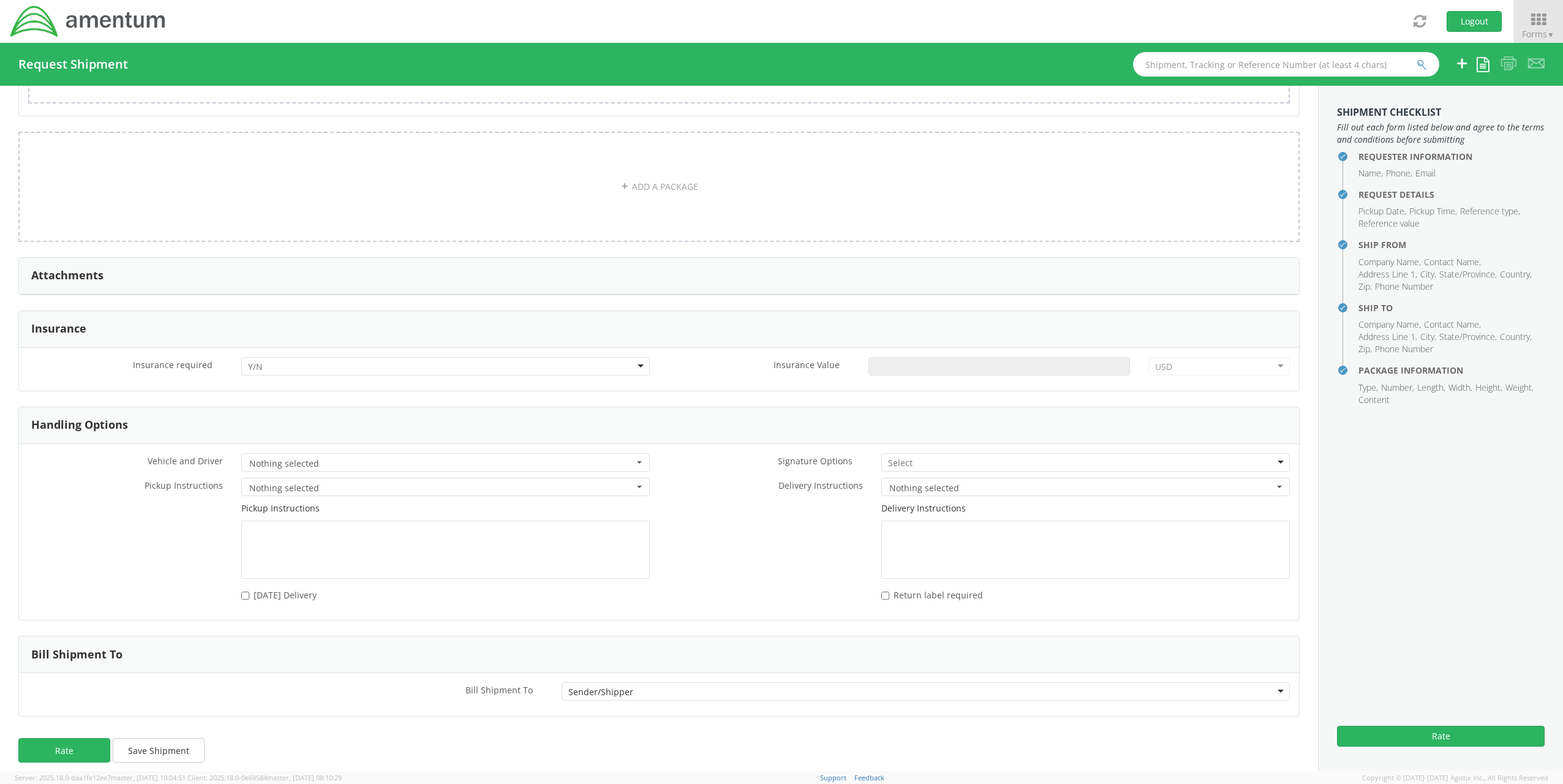
scroll to position [1280, 0]
drag, startPoint x: 109, startPoint y: 730, endPoint x: 78, endPoint y: 730, distance: 31.0
click at [109, 734] on button "Rate" at bounding box center [65, 747] width 92 height 24
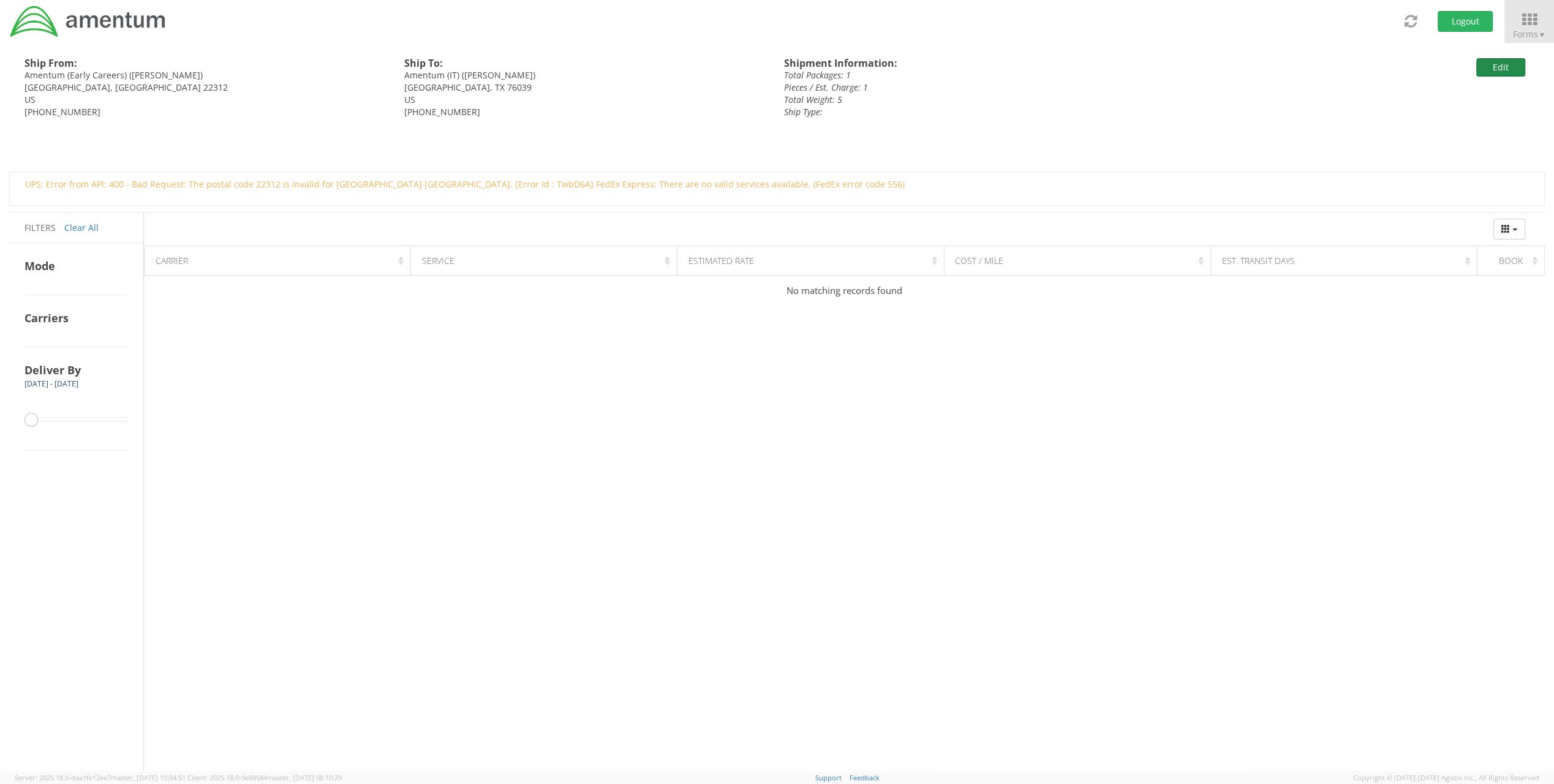
click at [1505, 75] on button "Edit" at bounding box center [1500, 67] width 49 height 19
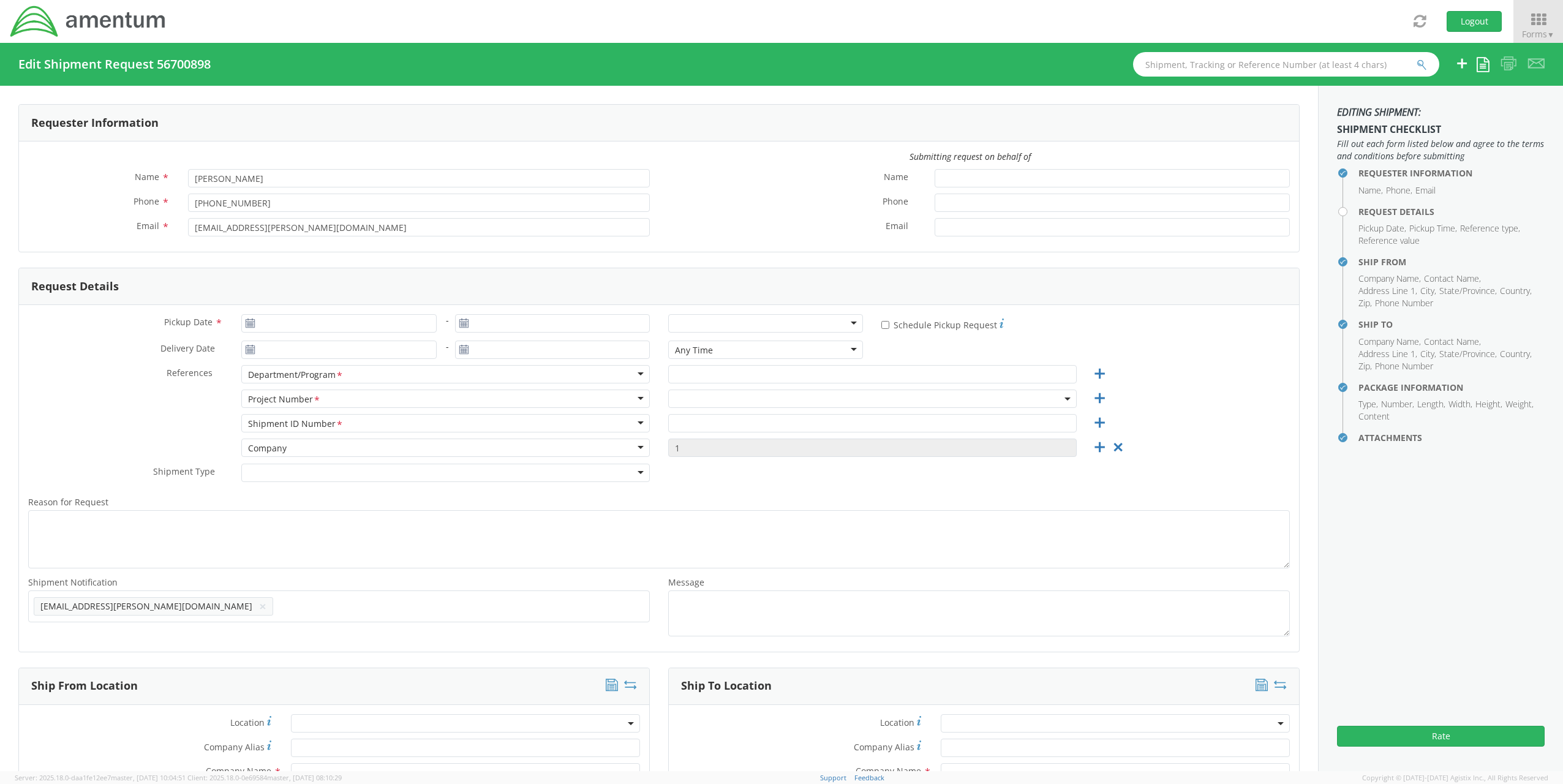
type input "[DATE]"
type input "TM&C"
type input "Regular"
select select
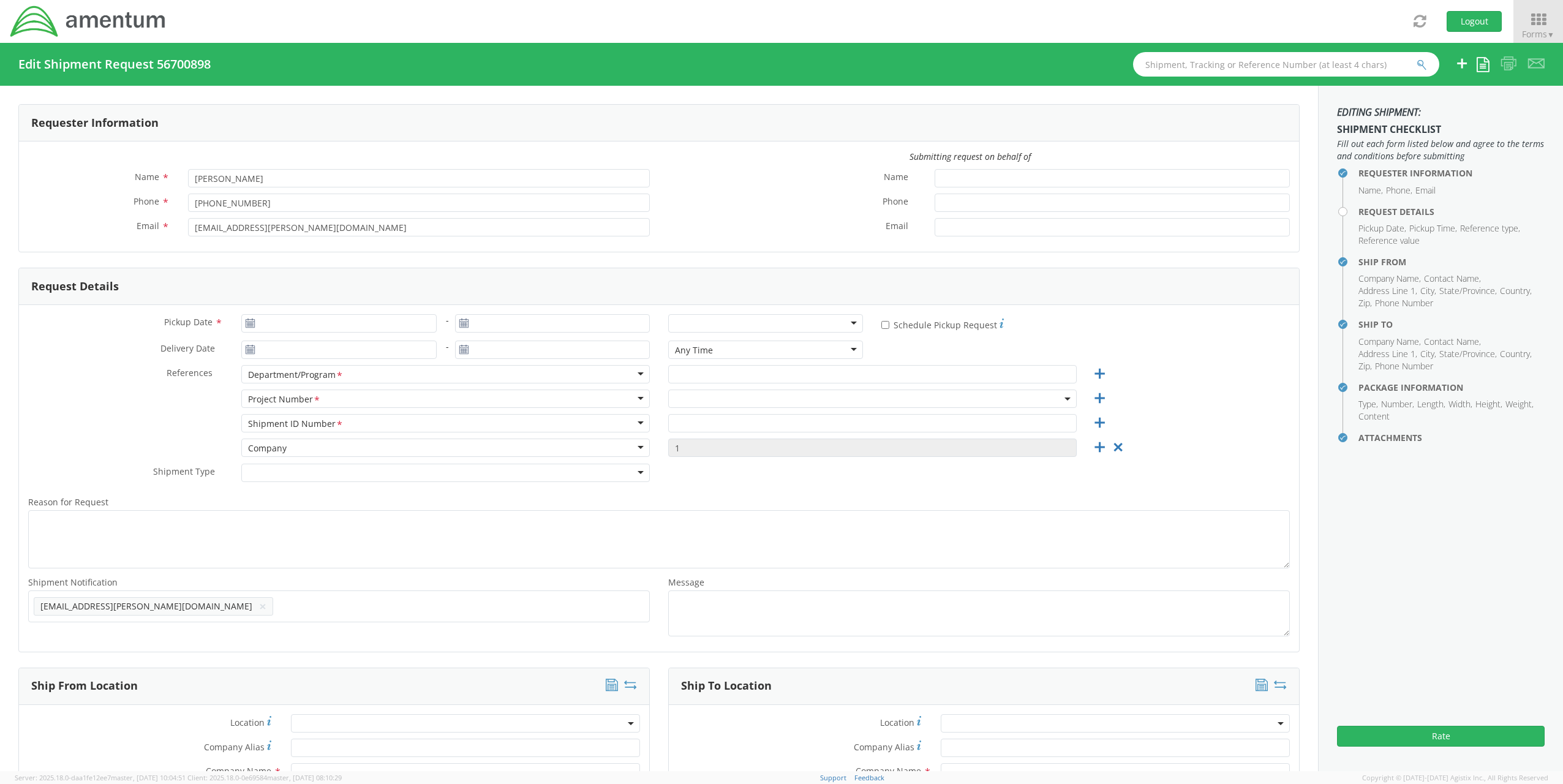
type input "Amentum"
type input "Amentum (Early Careers)"
type input "[STREET_ADDRESS][PERSON_NAME]"
type input "Unit 2205"
type input "[GEOGRAPHIC_DATA]"
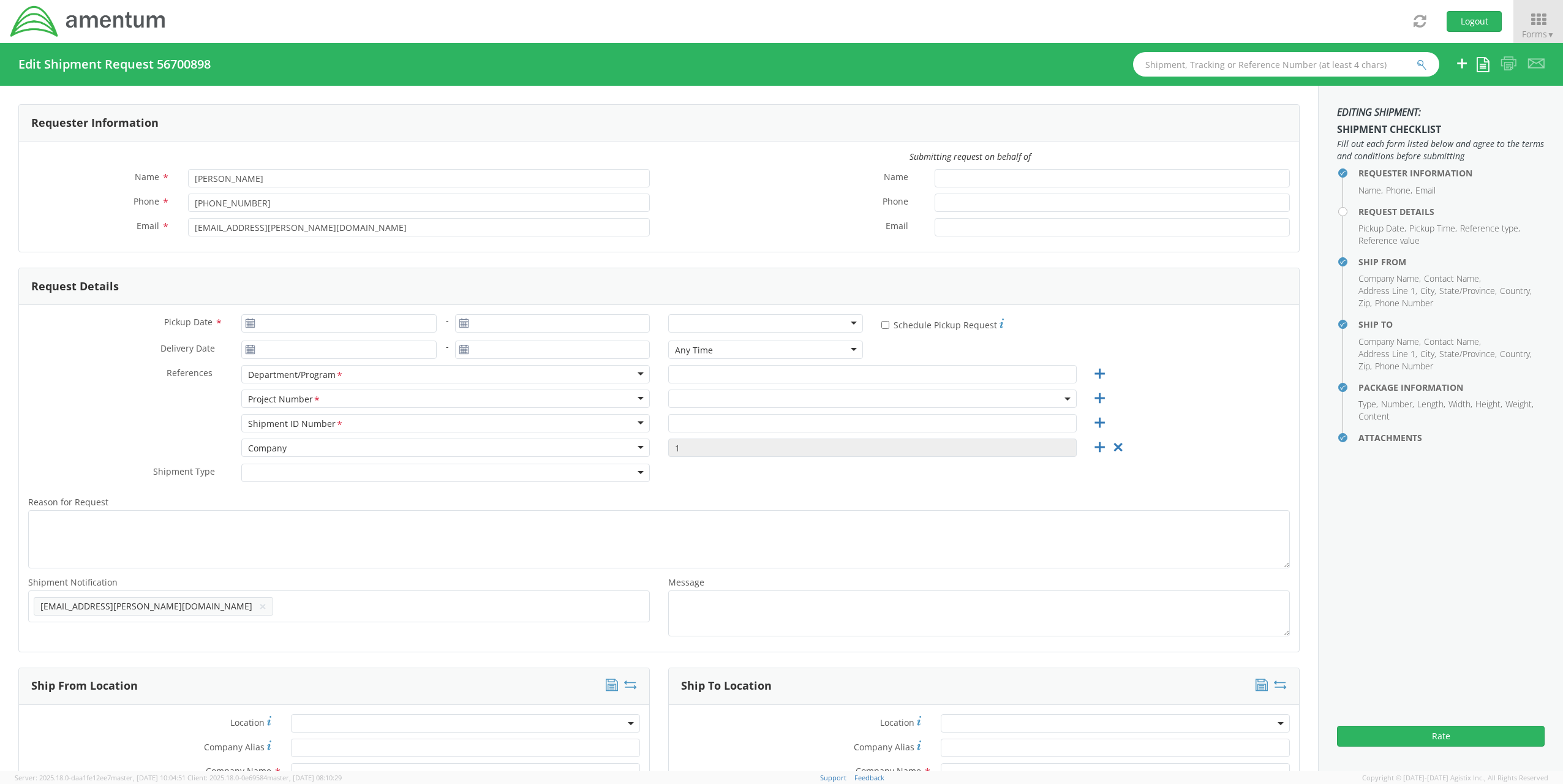
type input "22312"
type input "[PERSON_NAME]"
type input "[PHONE_NUMBER]"
type input "[EMAIL_ADDRESS][PERSON_NAME][DOMAIN_NAME]"
select select
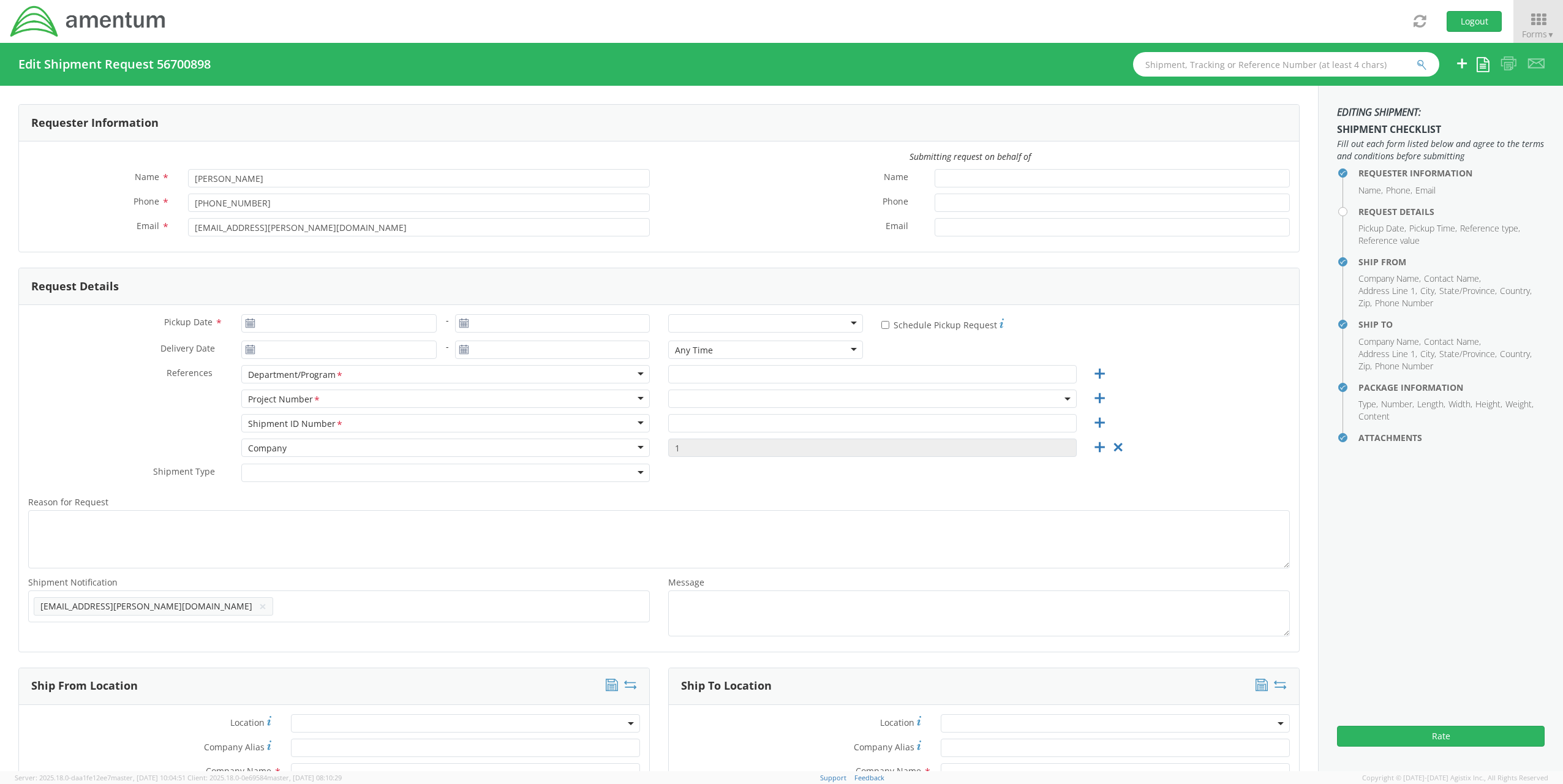
type input "Amentum (IT)"
type input "[STREET_ADDRESS][PERSON_NAME]"
type input "Apt 37"
type input "Euless"
type input "76039"
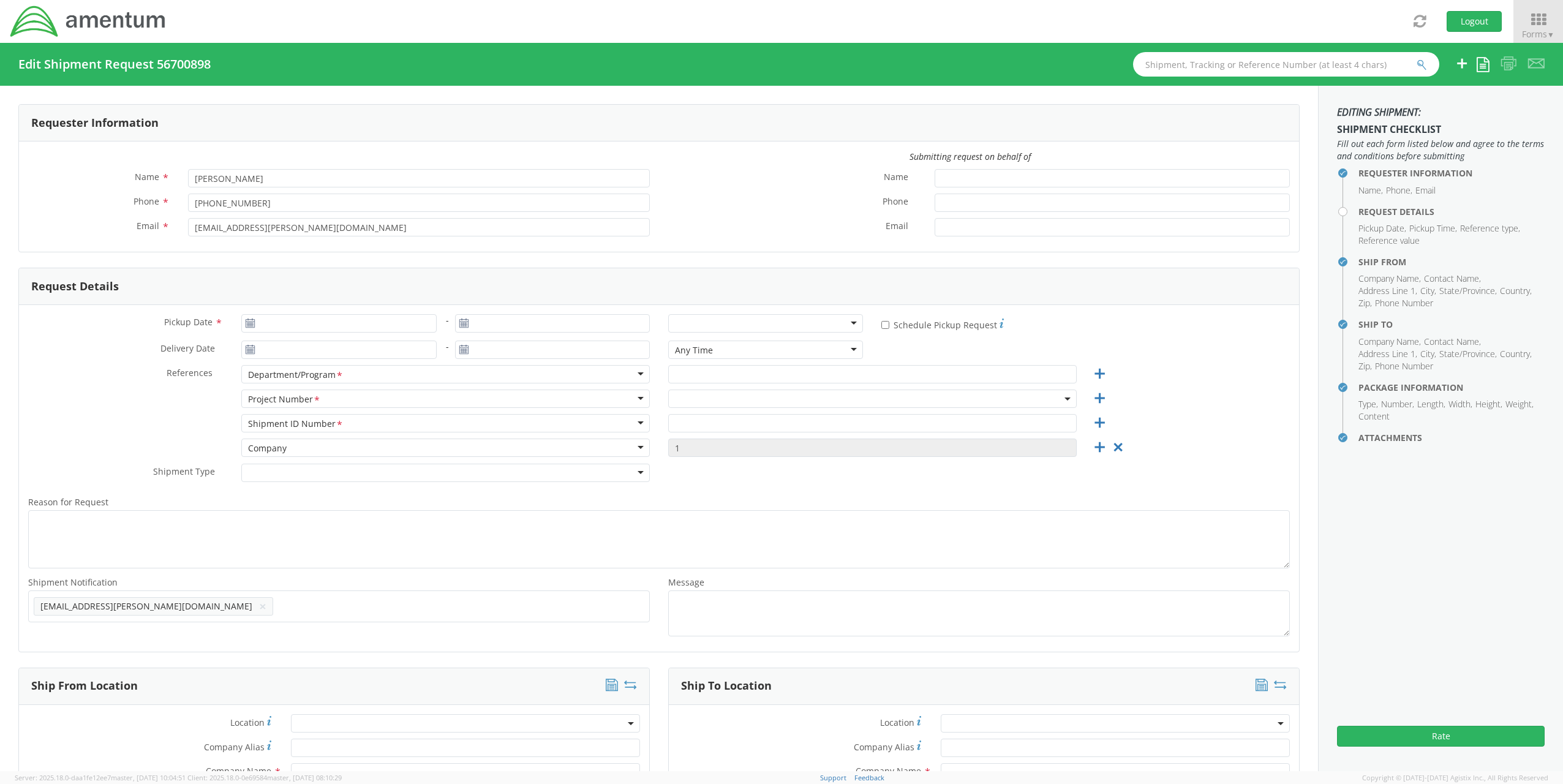
type input "[PERSON_NAME]"
type input "[PHONE_NUMBER]"
type input "[PERSON_NAME][EMAIL_ADDRESS][PERSON_NAME][DOMAIN_NAME]"
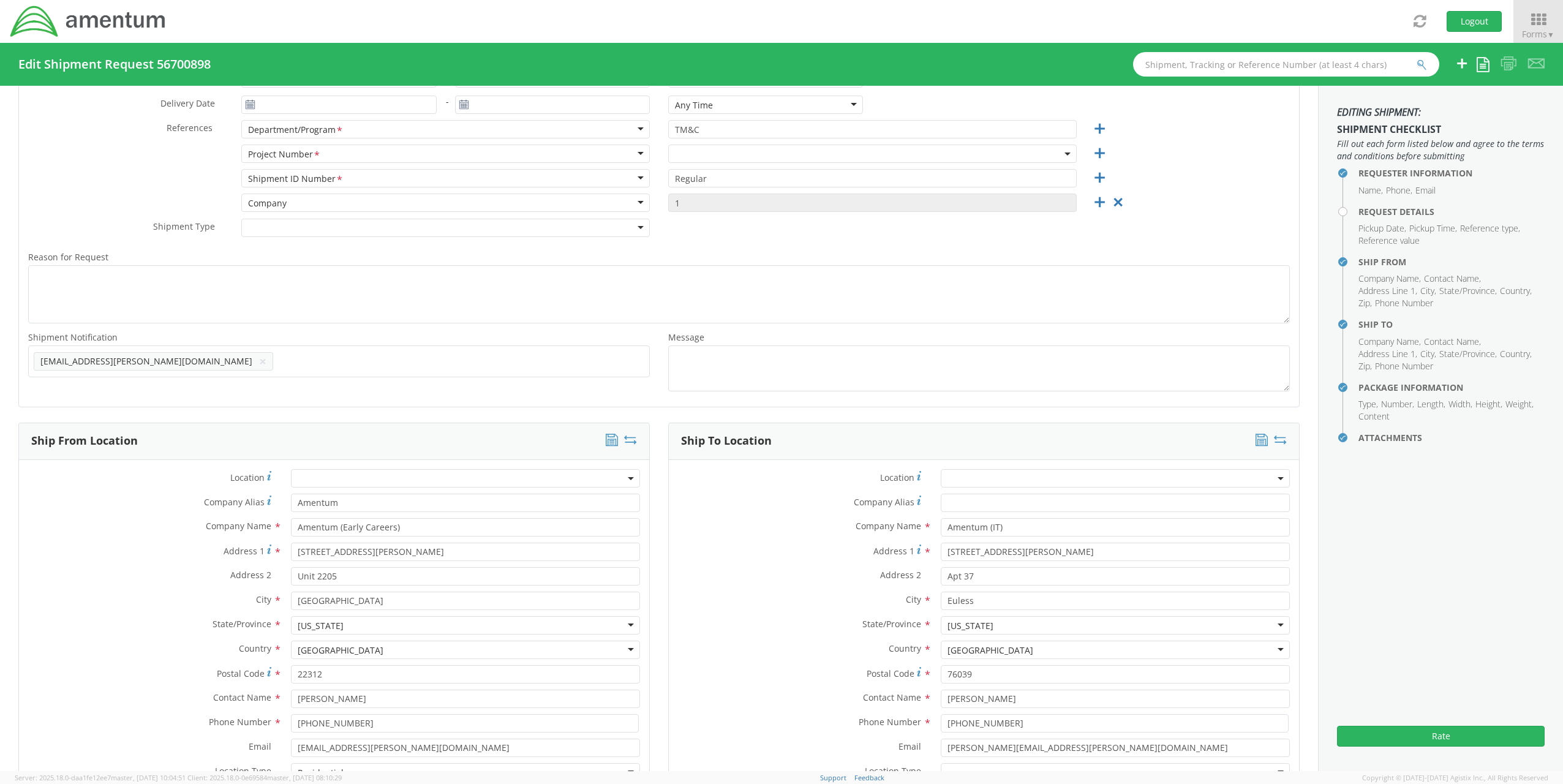
scroll to position [551, 0]
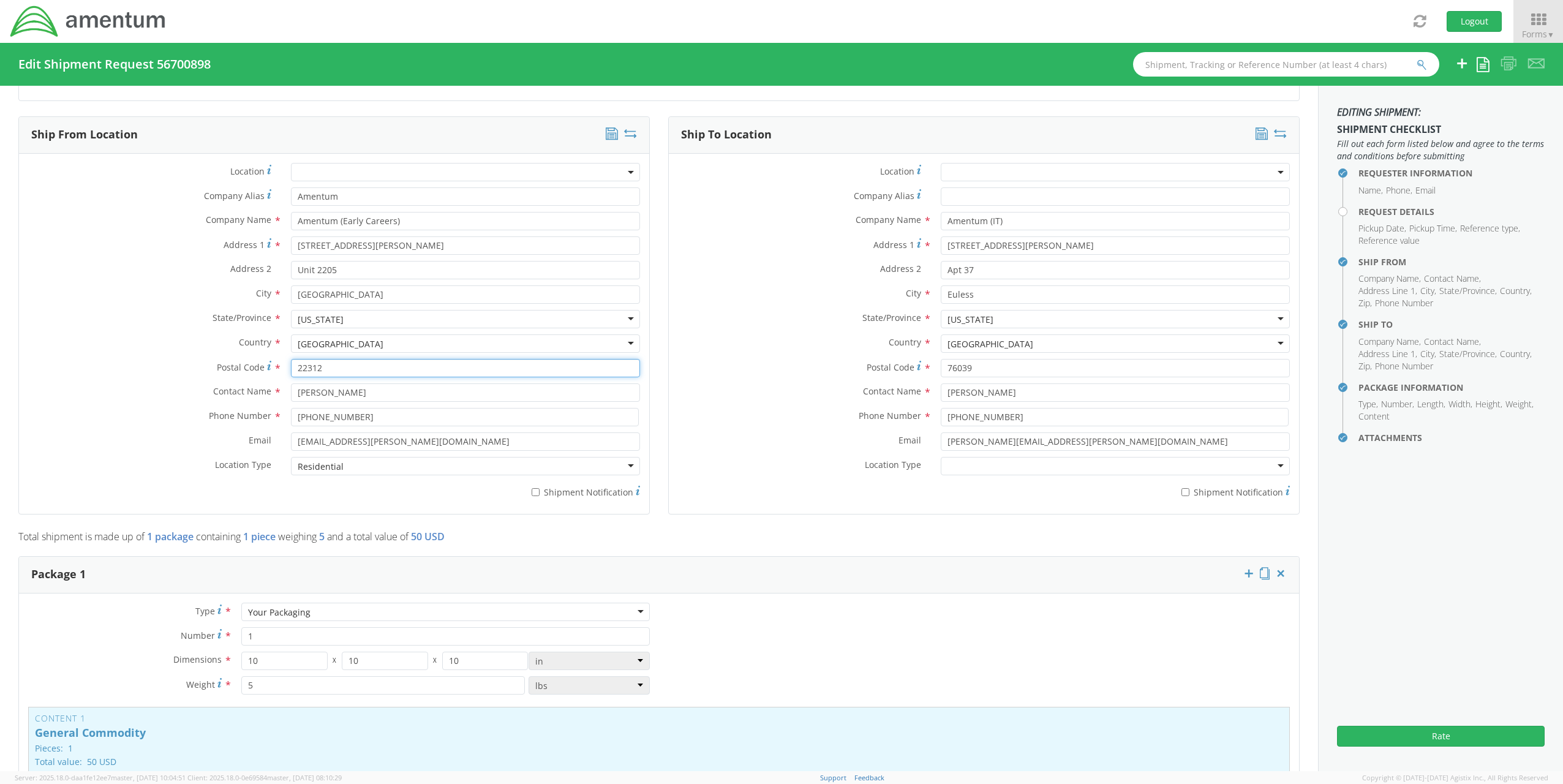
click at [355, 363] on input "22312" at bounding box center [465, 368] width 349 height 19
select select "ADMN.705429.HRXXX"
drag, startPoint x: 360, startPoint y: 340, endPoint x: 364, endPoint y: 325, distance: 15.5
click at [360, 340] on div "[GEOGRAPHIC_DATA]" at bounding box center [465, 344] width 349 height 19
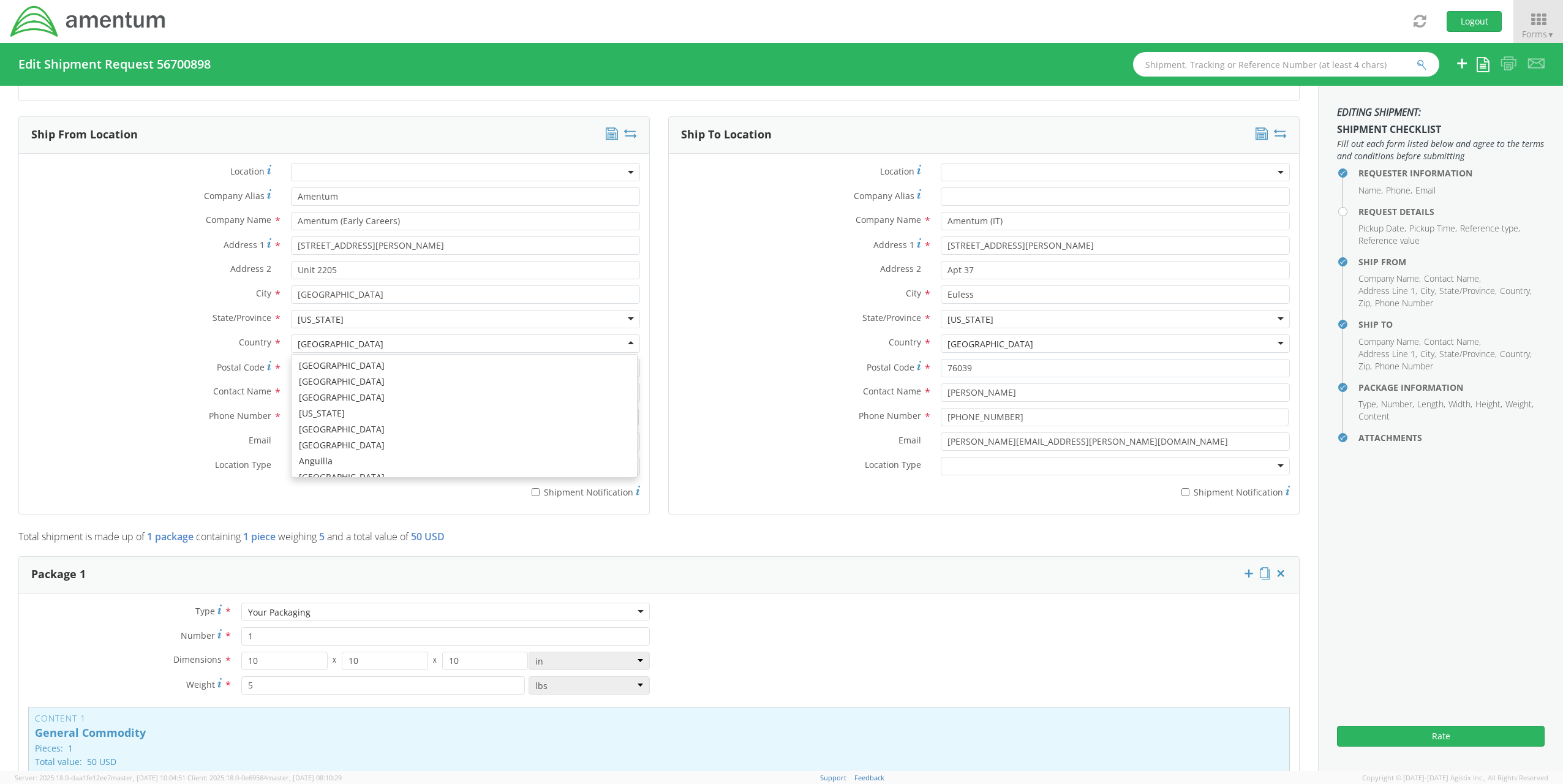
scroll to position [3086, 0]
click at [364, 319] on div "[US_STATE]" at bounding box center [465, 319] width 349 height 19
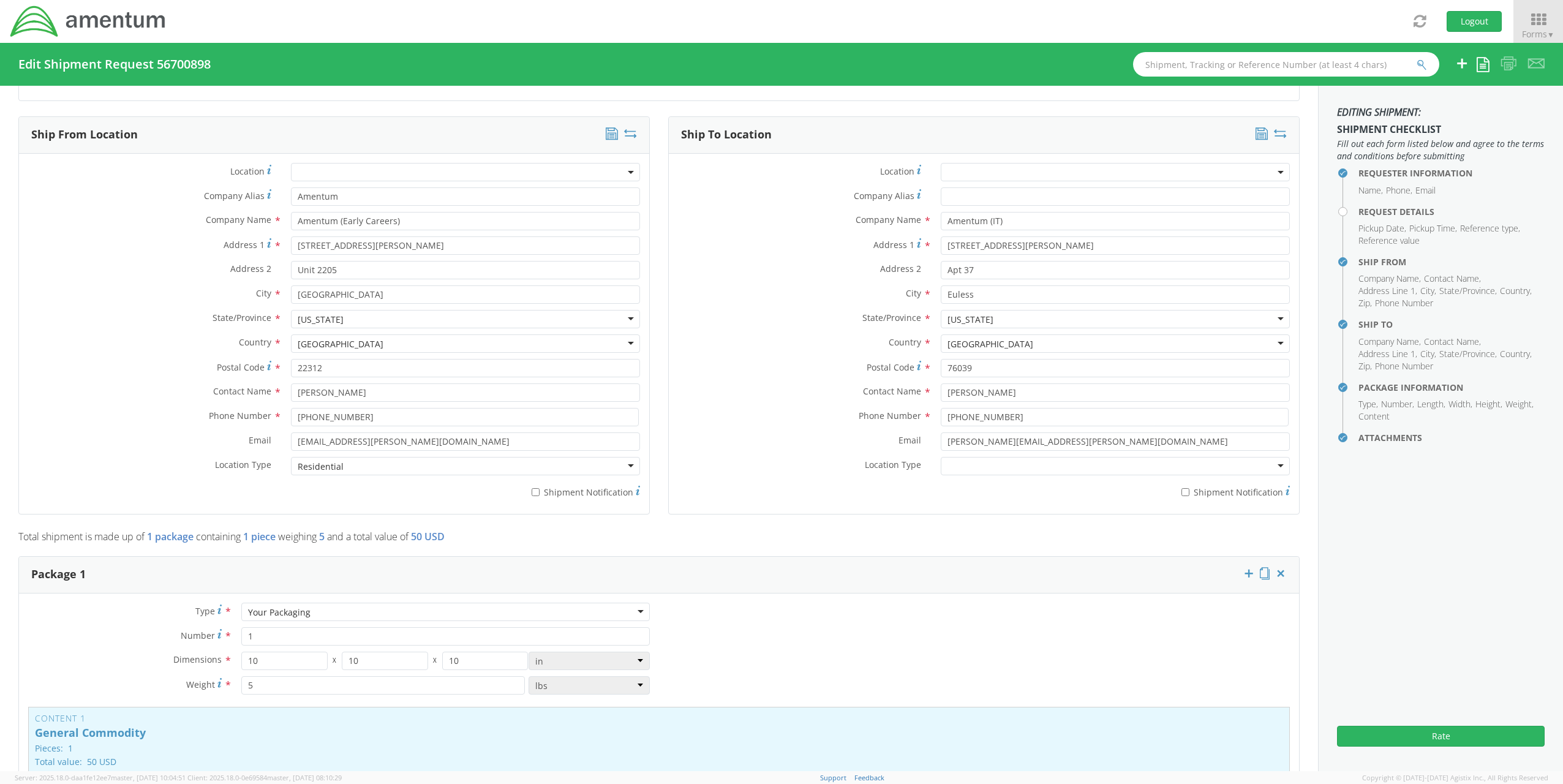
click at [364, 319] on div "[US_STATE]" at bounding box center [465, 319] width 349 height 19
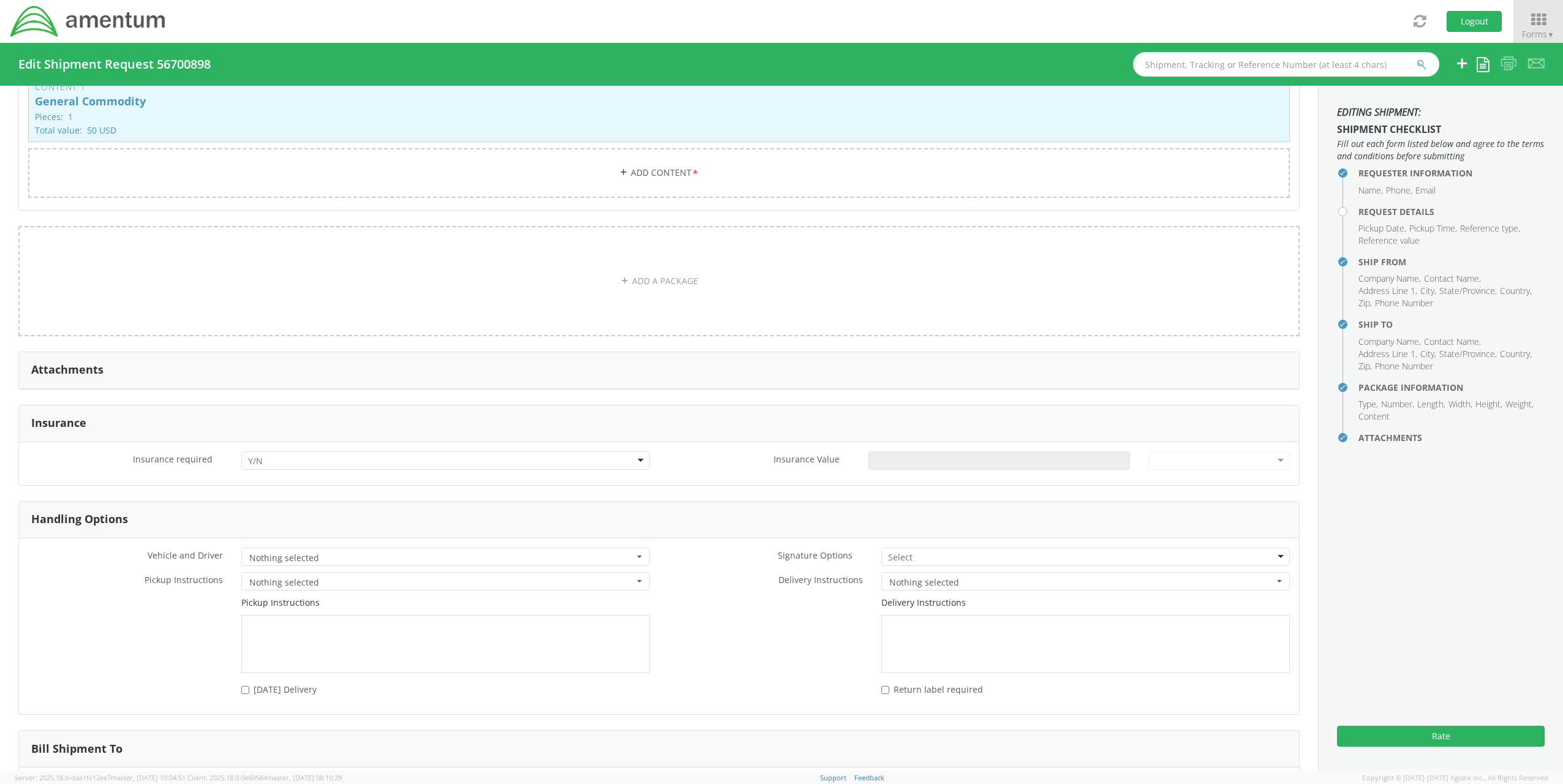
scroll to position [1280, 0]
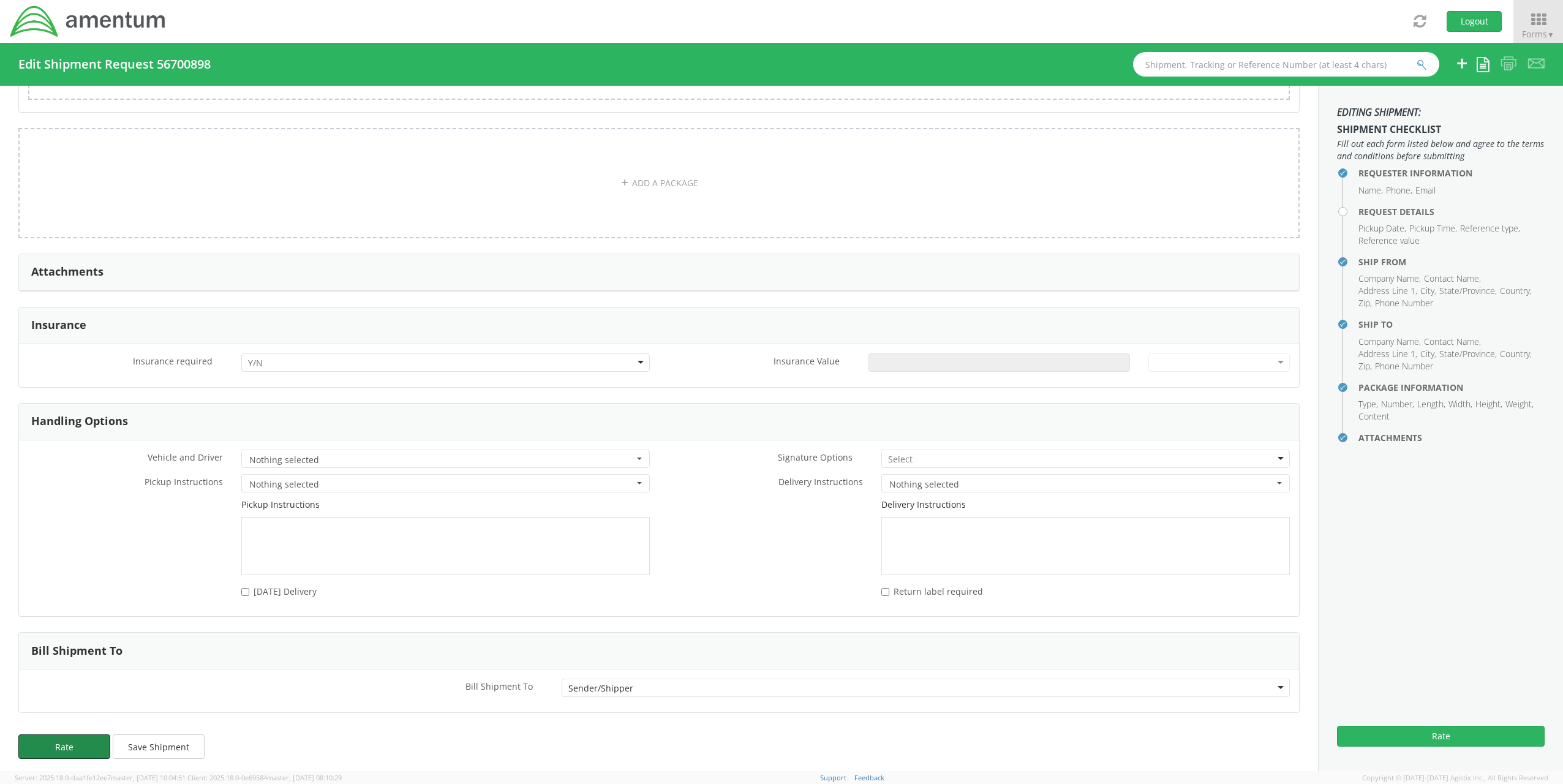
drag, startPoint x: 90, startPoint y: 737, endPoint x: 111, endPoint y: 729, distance: 22.5
click at [90, 737] on button "Rate" at bounding box center [65, 747] width 92 height 24
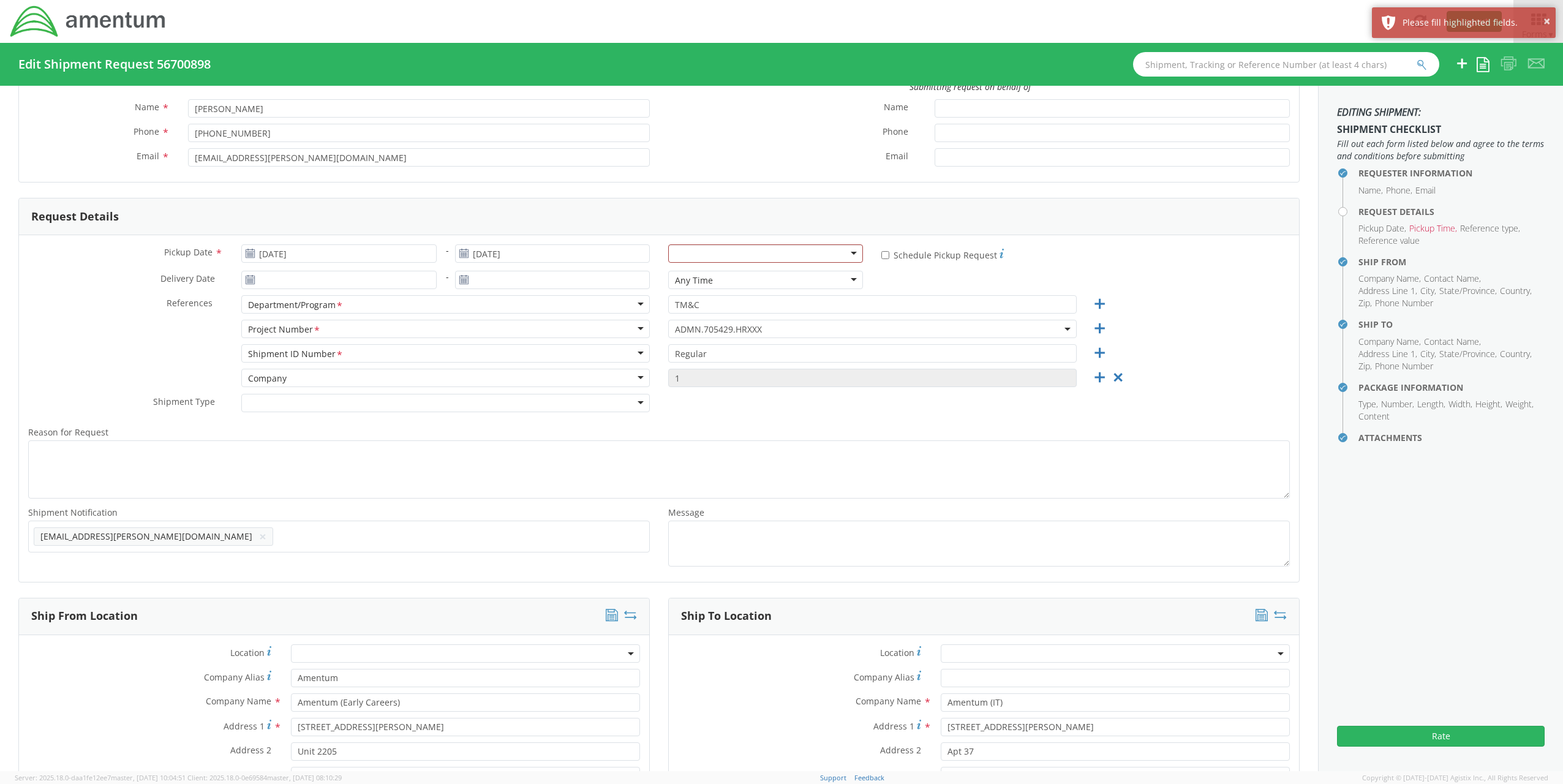
scroll to position [56, 0]
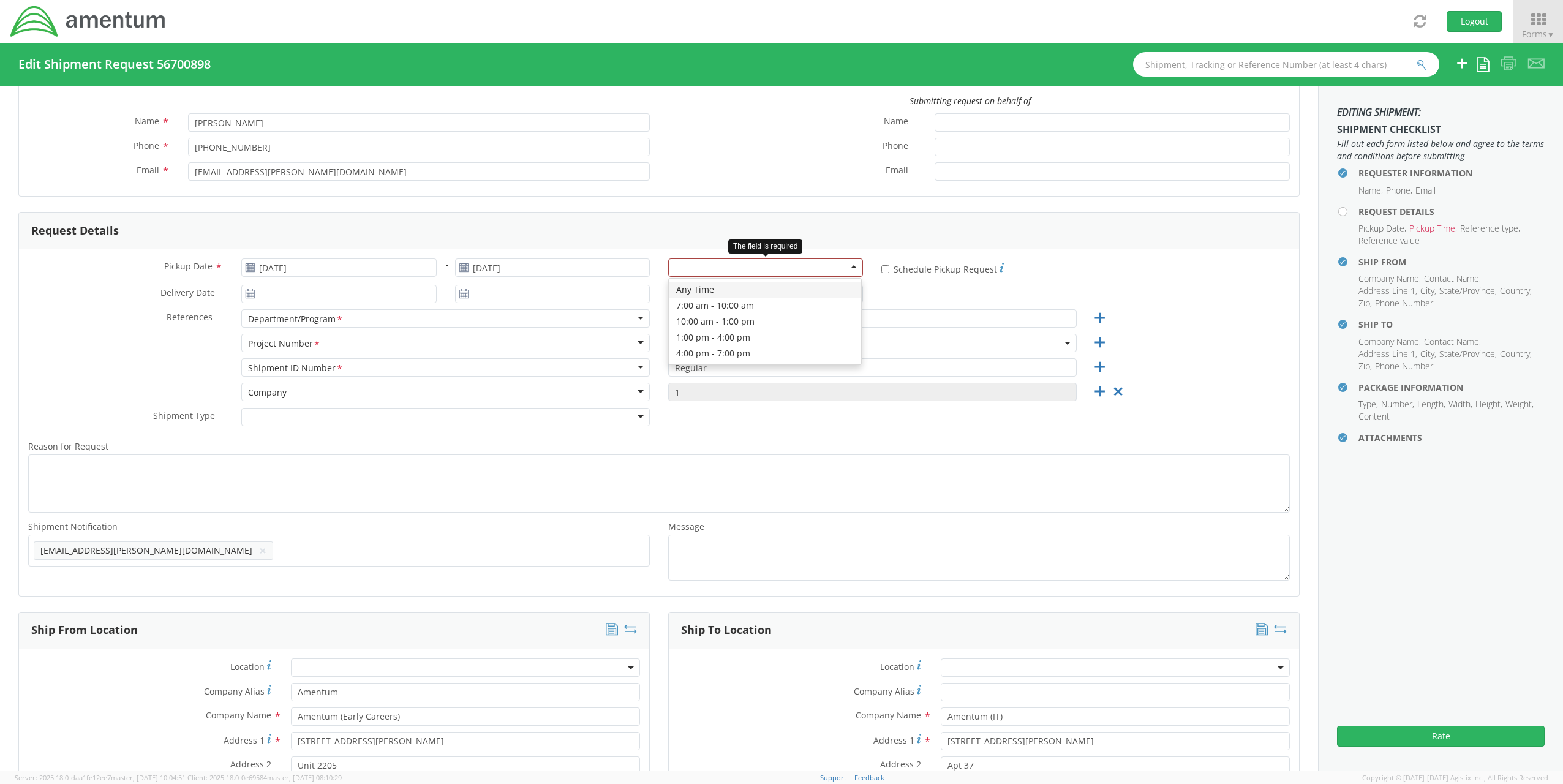
click at [728, 269] on div at bounding box center [765, 268] width 195 height 19
drag, startPoint x: 236, startPoint y: 268, endPoint x: 244, endPoint y: 268, distance: 8.0
click at [244, 268] on div "[DATE]" at bounding box center [338, 268] width 213 height 19
drag, startPoint x: 244, startPoint y: 268, endPoint x: 253, endPoint y: 268, distance: 9.0
click at [253, 268] on icon at bounding box center [250, 268] width 10 height 10
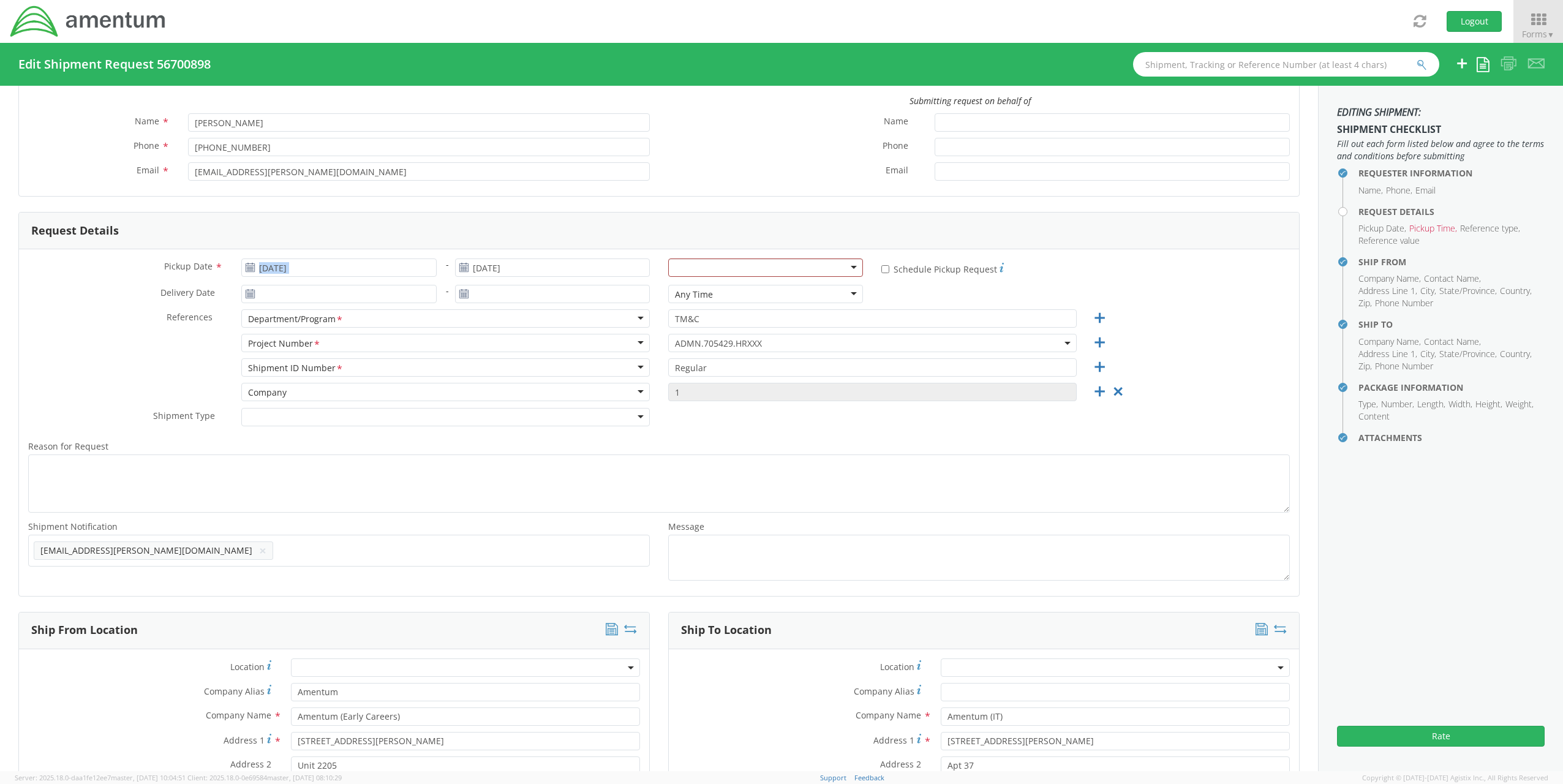
click at [248, 268] on use at bounding box center [251, 267] width 9 height 9
click at [342, 266] on input "[DATE]" at bounding box center [338, 268] width 195 height 19
click at [326, 326] on td "3" at bounding box center [326, 327] width 26 height 19
click at [970, 314] on input "TM&C" at bounding box center [872, 319] width 409 height 19
click at [880, 285] on div "Delivery Date * - Any Time Any Time Any Time 7:00 am - 10:00 am 10:00 am - 1:00…" at bounding box center [659, 297] width 1280 height 24
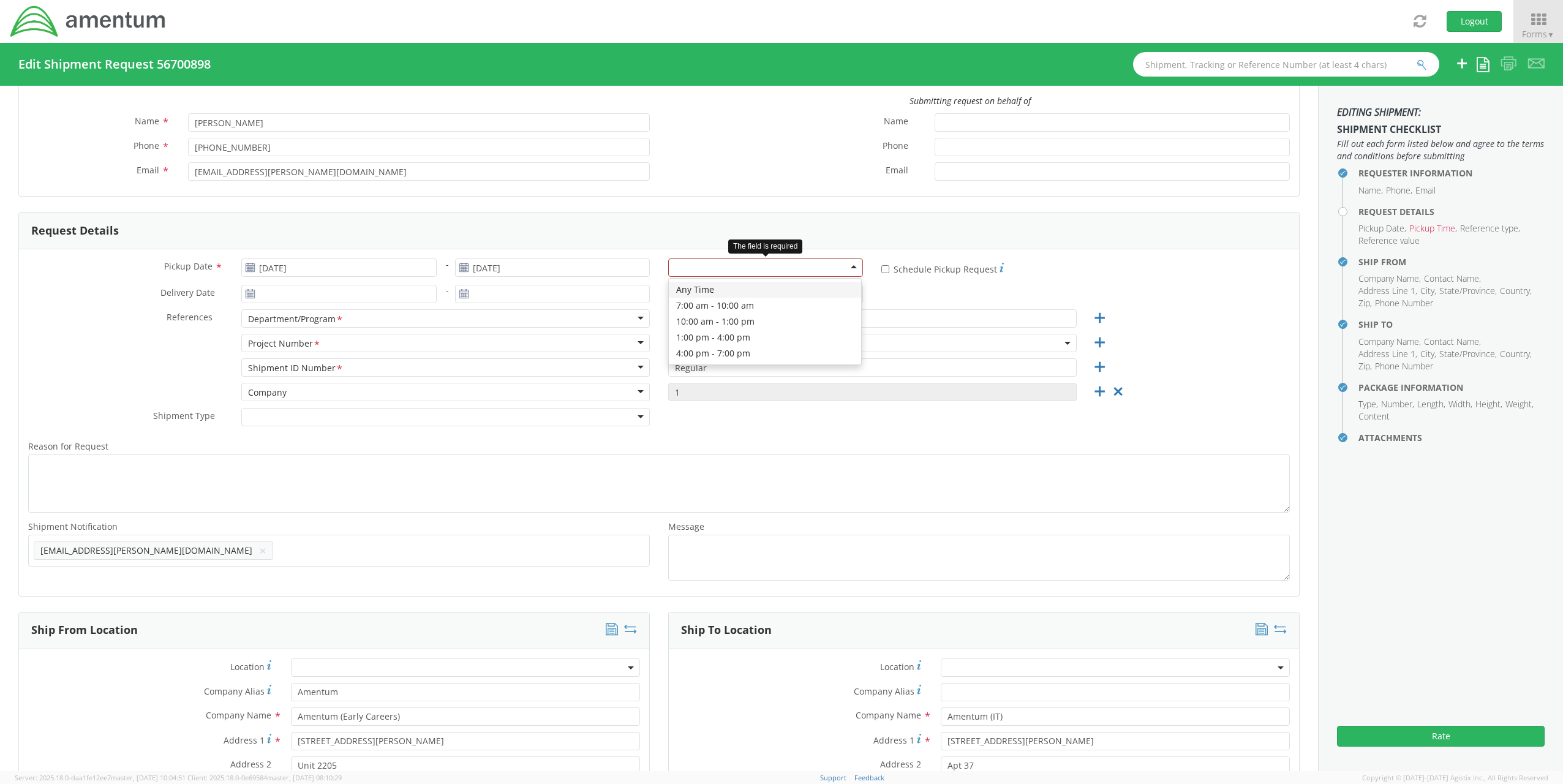
click at [837, 262] on div at bounding box center [765, 268] width 195 height 19
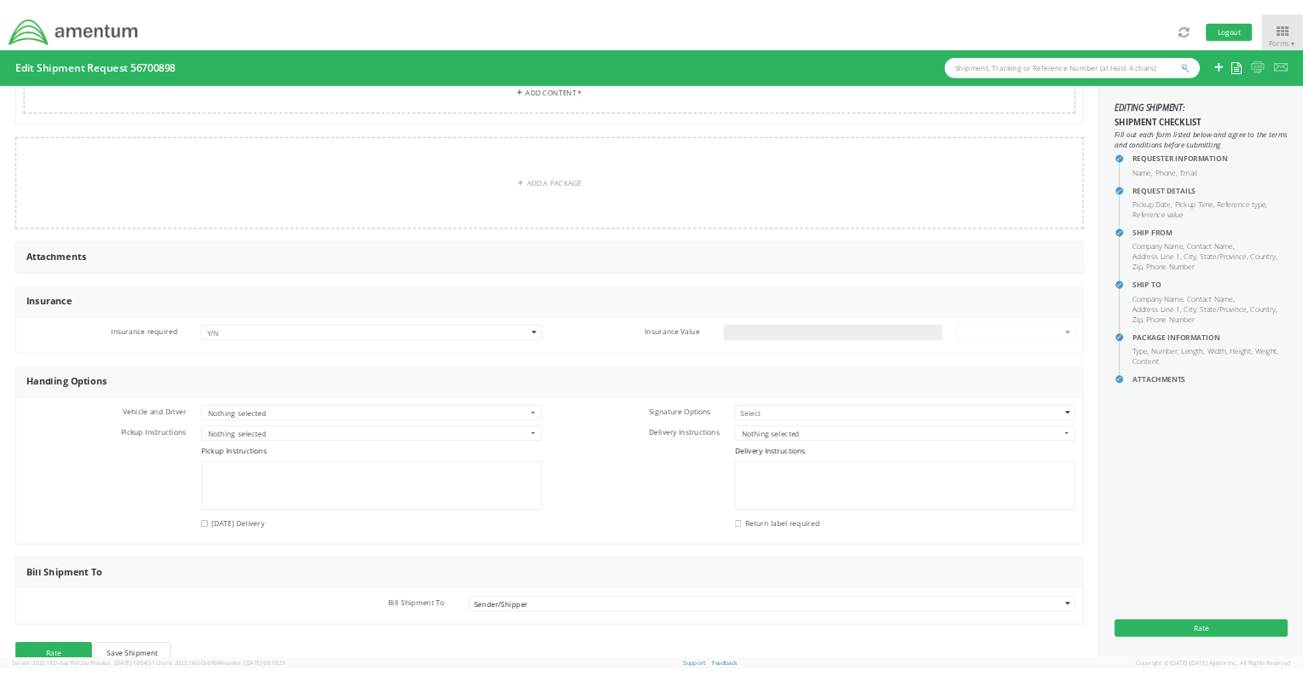
scroll to position [1783, 0]
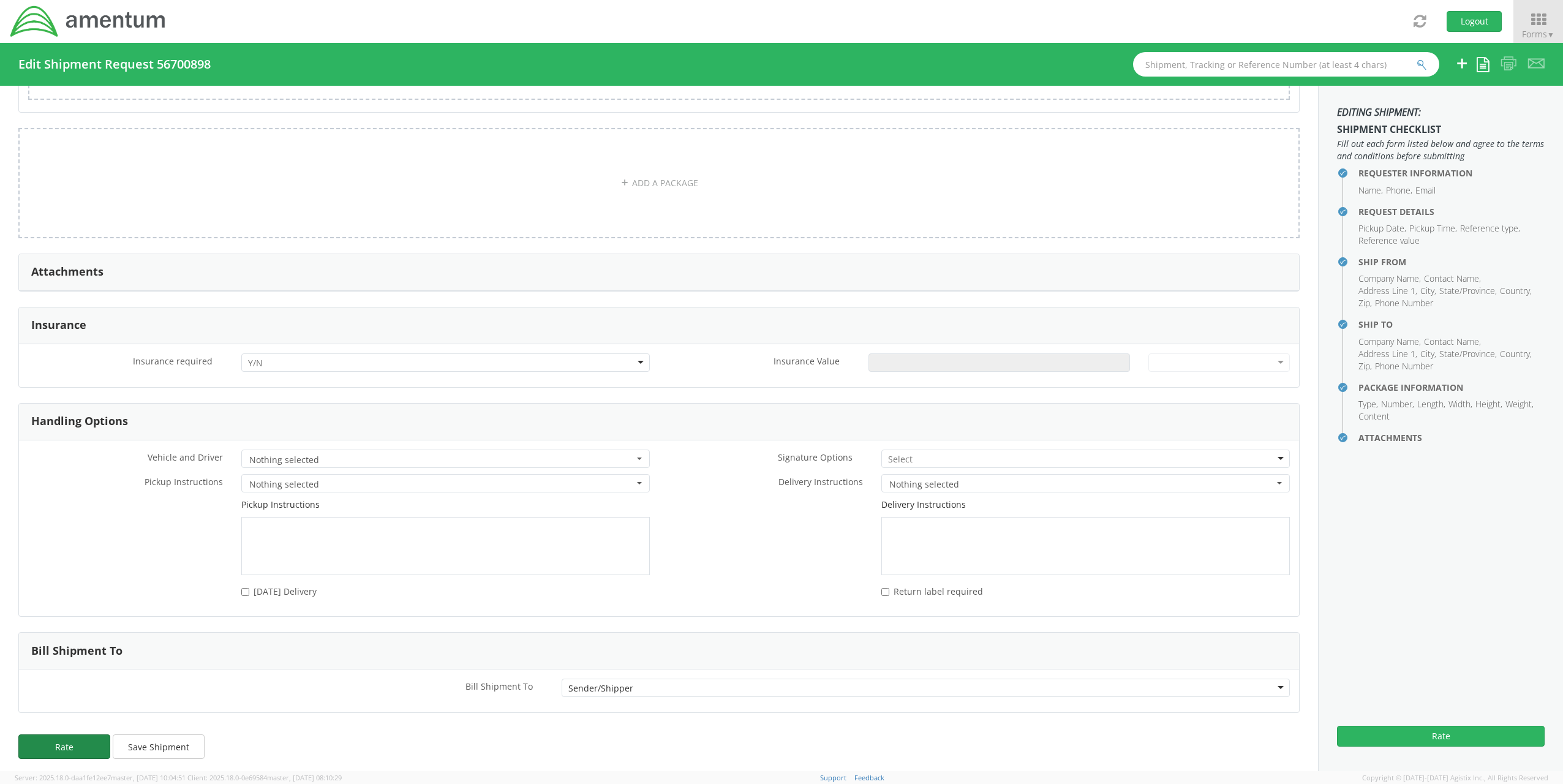
click at [90, 742] on button "Rate" at bounding box center [65, 747] width 92 height 24
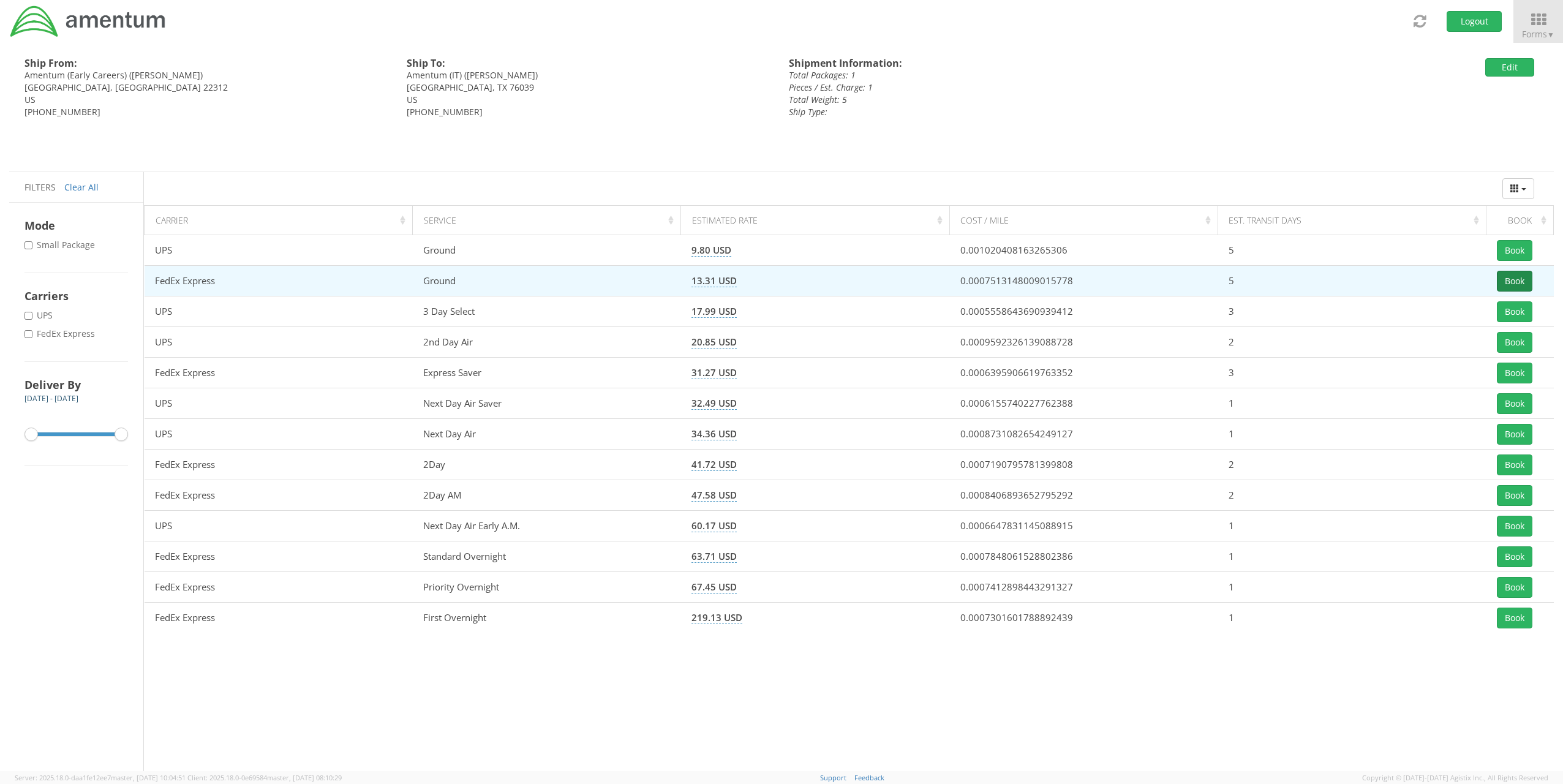
click at [1513, 277] on button "Book" at bounding box center [1514, 281] width 35 height 21
